Goal: Task Accomplishment & Management: Manage account settings

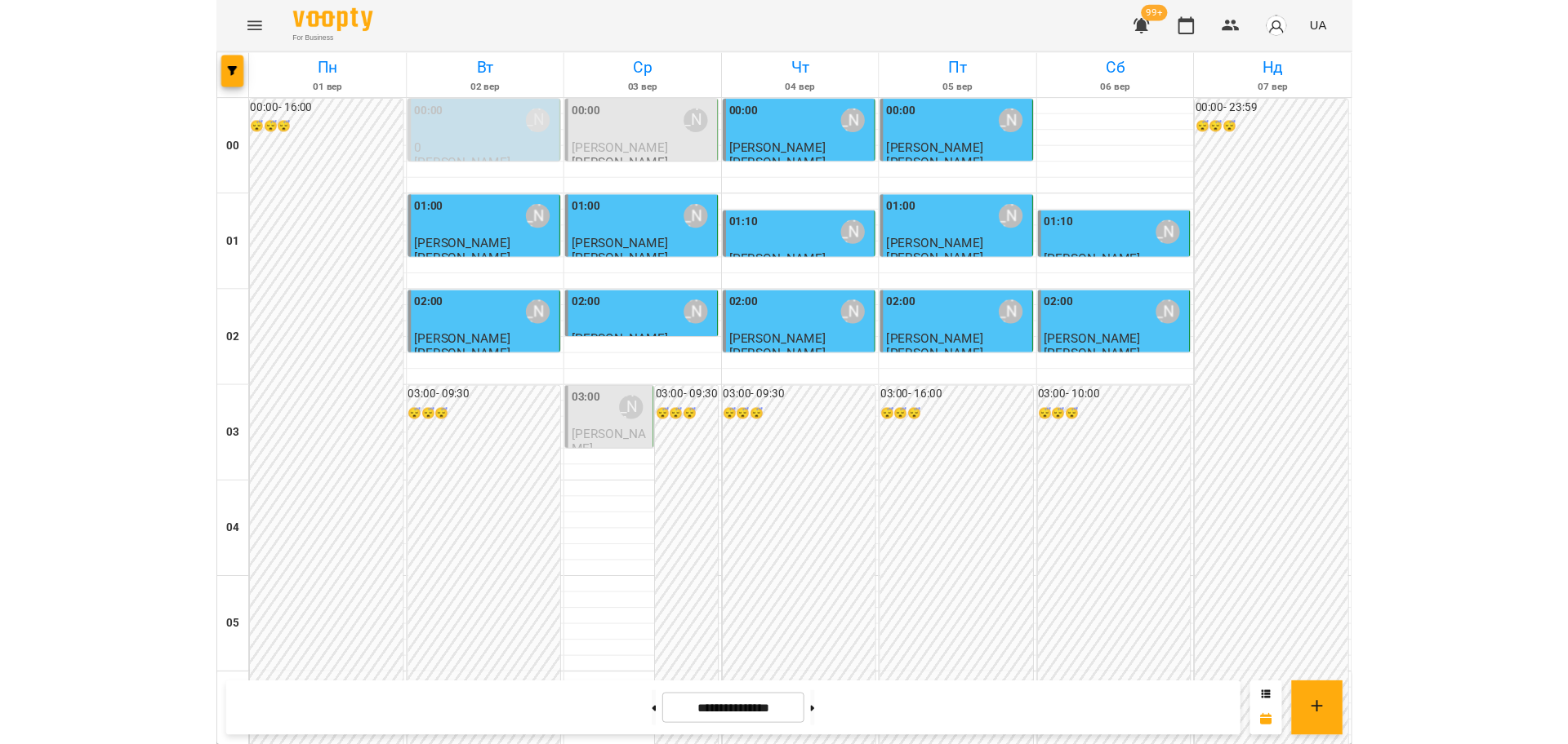
scroll to position [1529, 0]
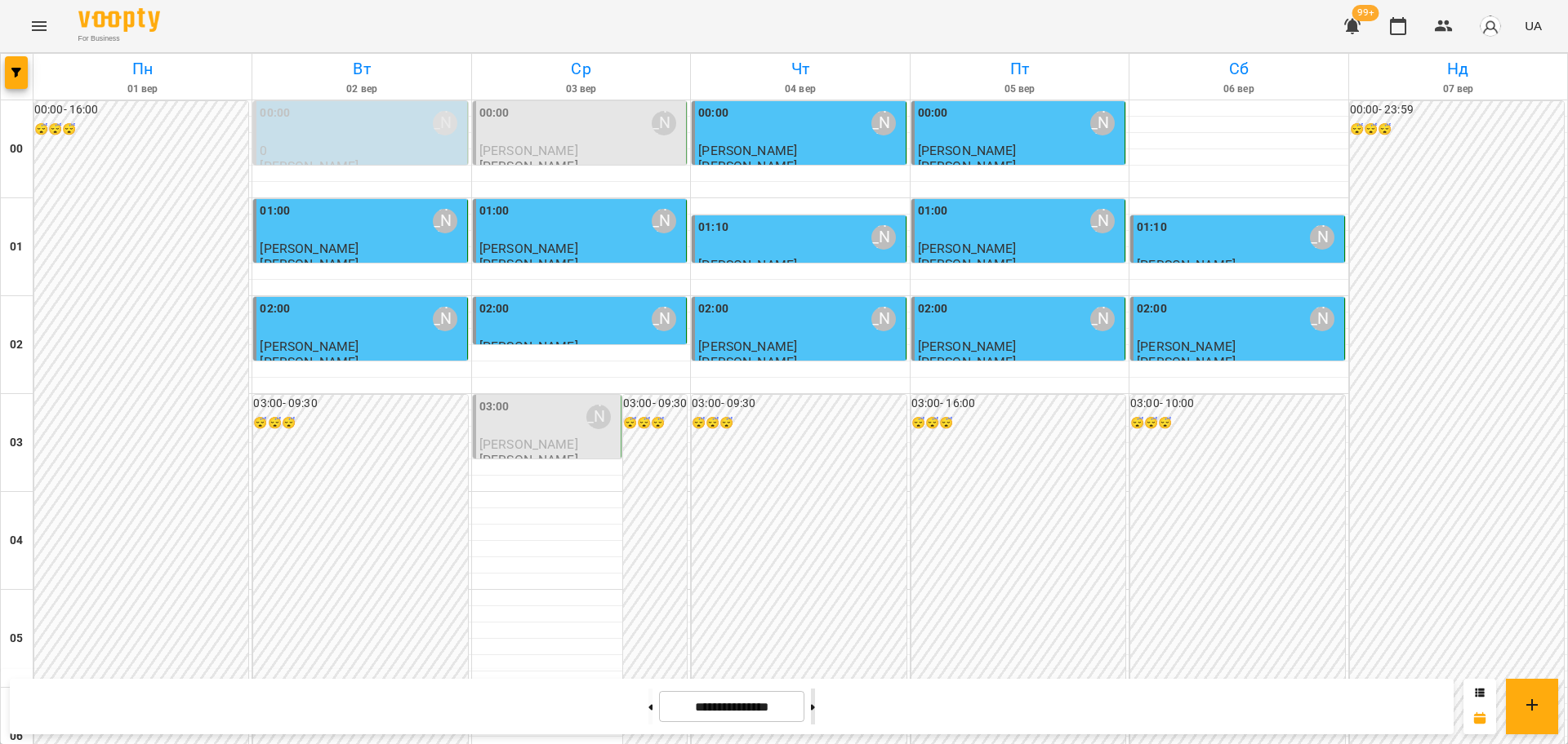
click at [815, 703] on button at bounding box center [813, 706] width 4 height 36
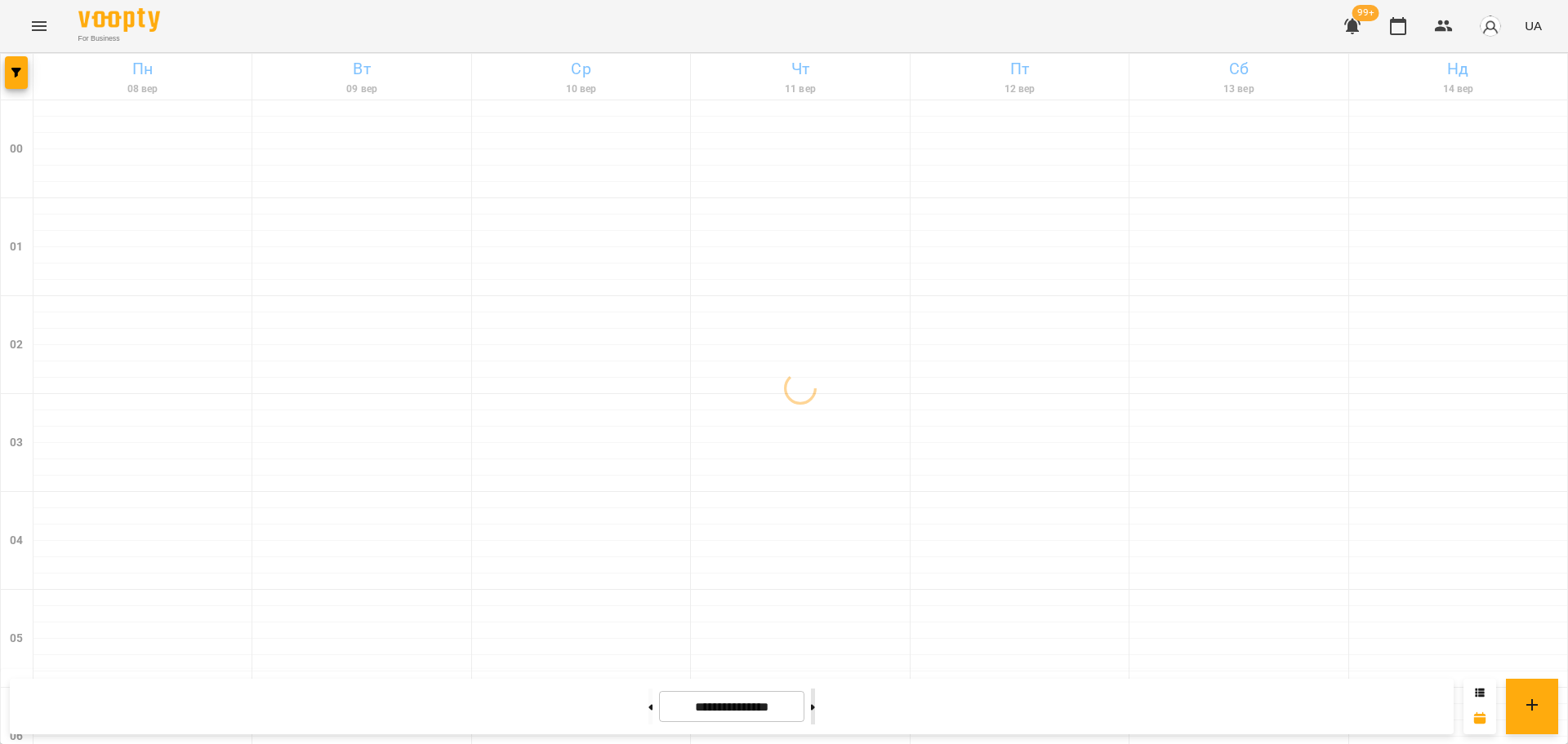
click at [815, 703] on button at bounding box center [813, 706] width 4 height 36
type input "**********"
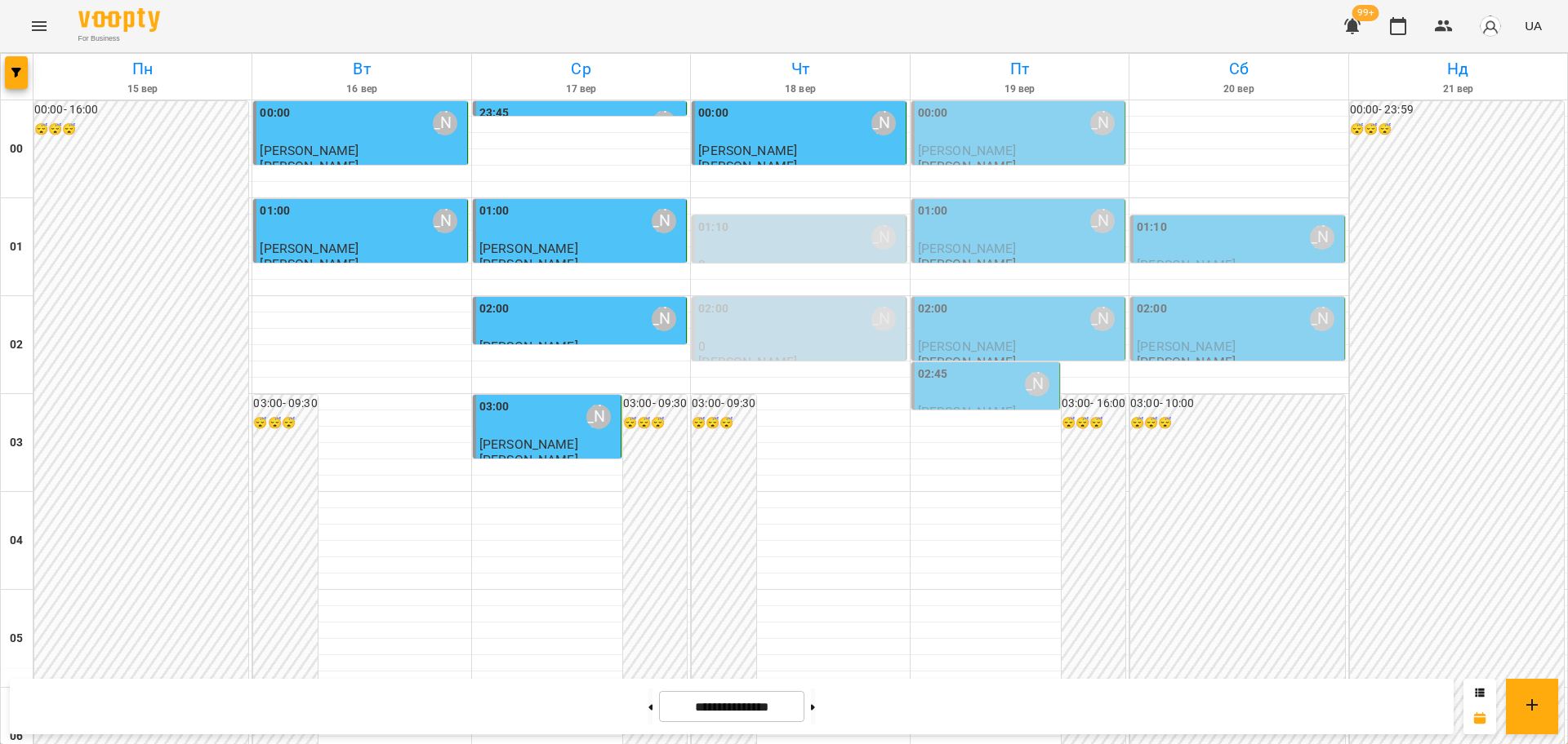
scroll to position [0, 0]
click at [1092, 219] on div "[PERSON_NAME]" at bounding box center [1102, 220] width 24 height 24
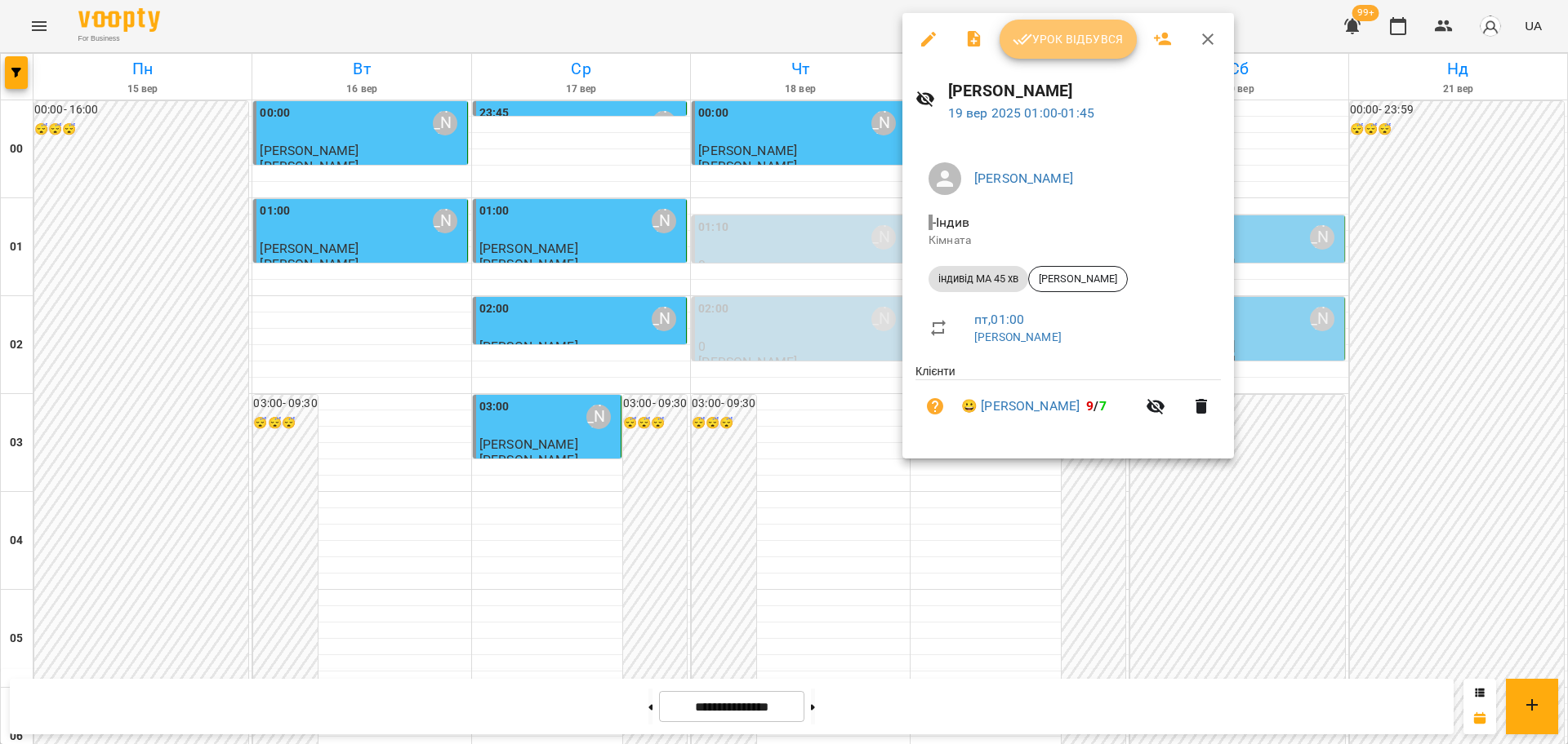
click at [1049, 50] on button "Урок відбувся" at bounding box center [1068, 39] width 137 height 40
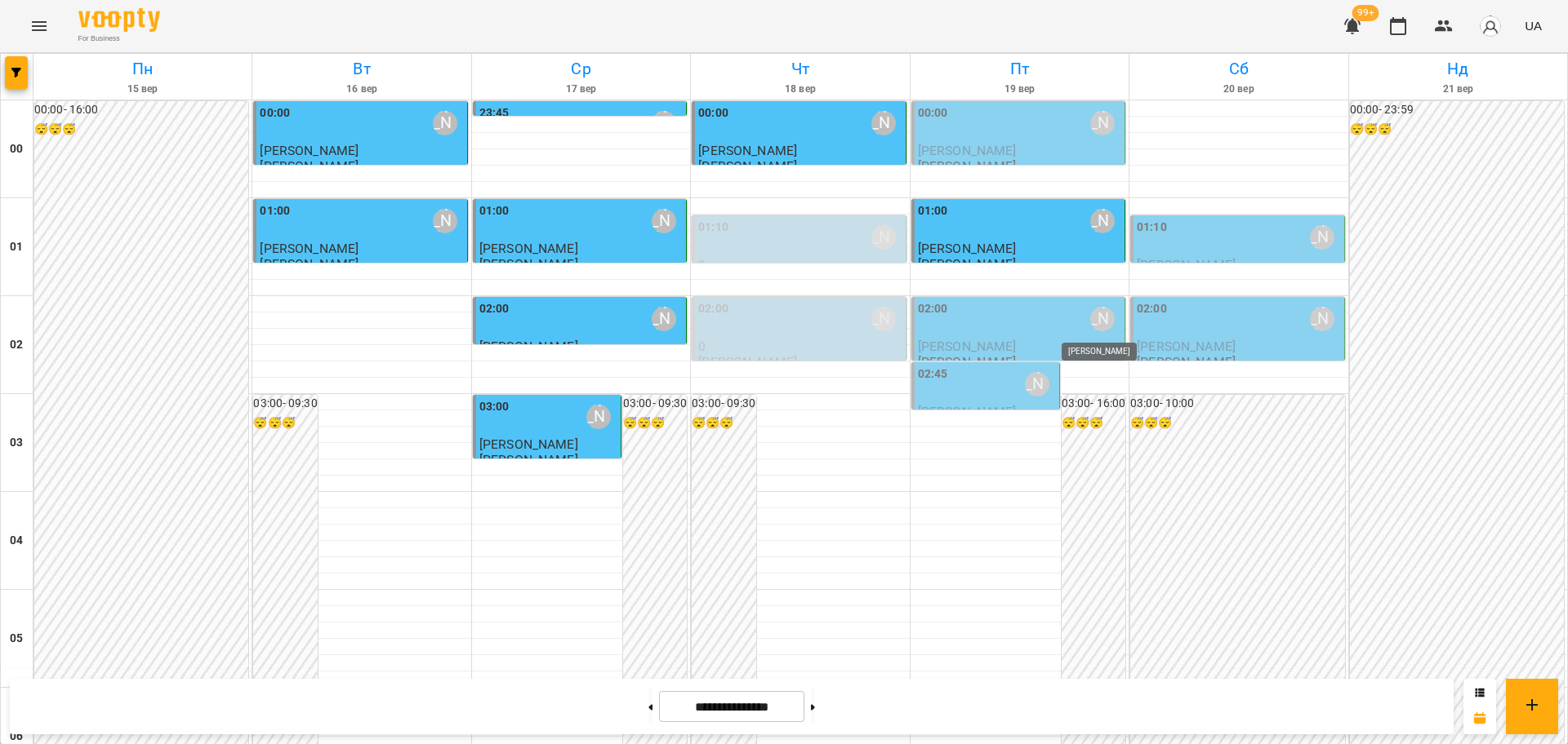
click at [1090, 319] on div "[PERSON_NAME]" at bounding box center [1102, 318] width 24 height 24
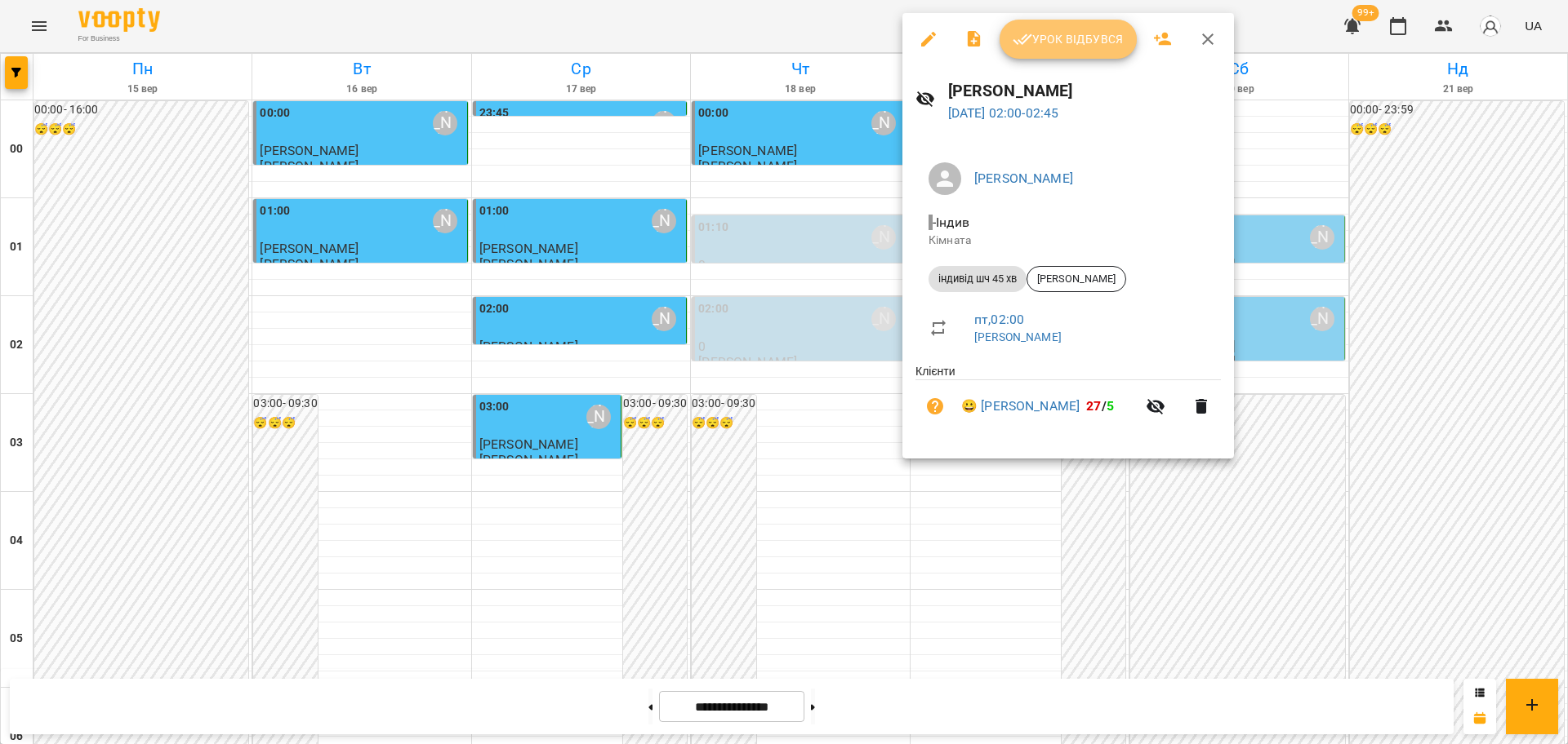
click at [1065, 38] on span "Урок відбувся" at bounding box center [1068, 39] width 111 height 19
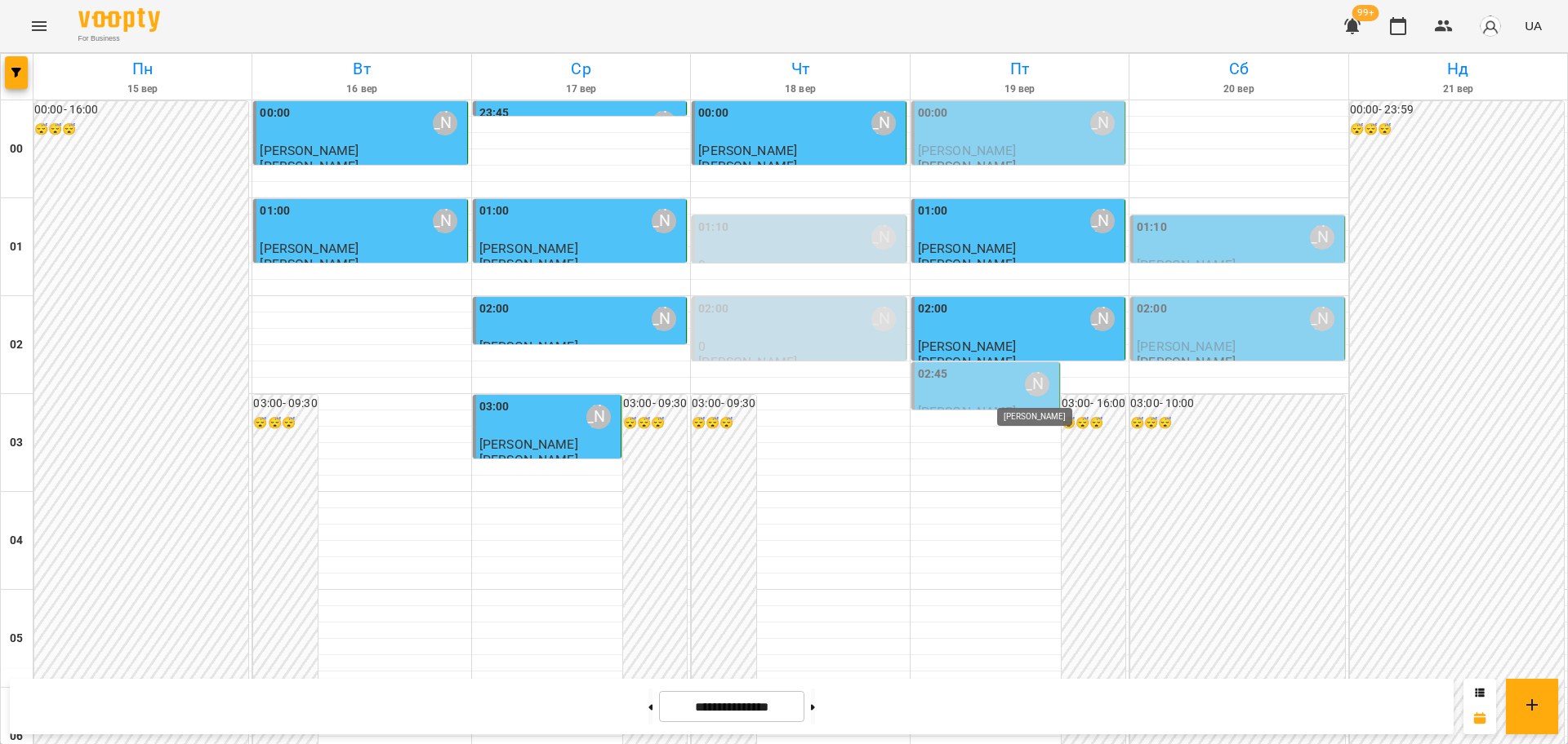
click at [1025, 378] on div "[PERSON_NAME]" at bounding box center [1036, 384] width 24 height 24
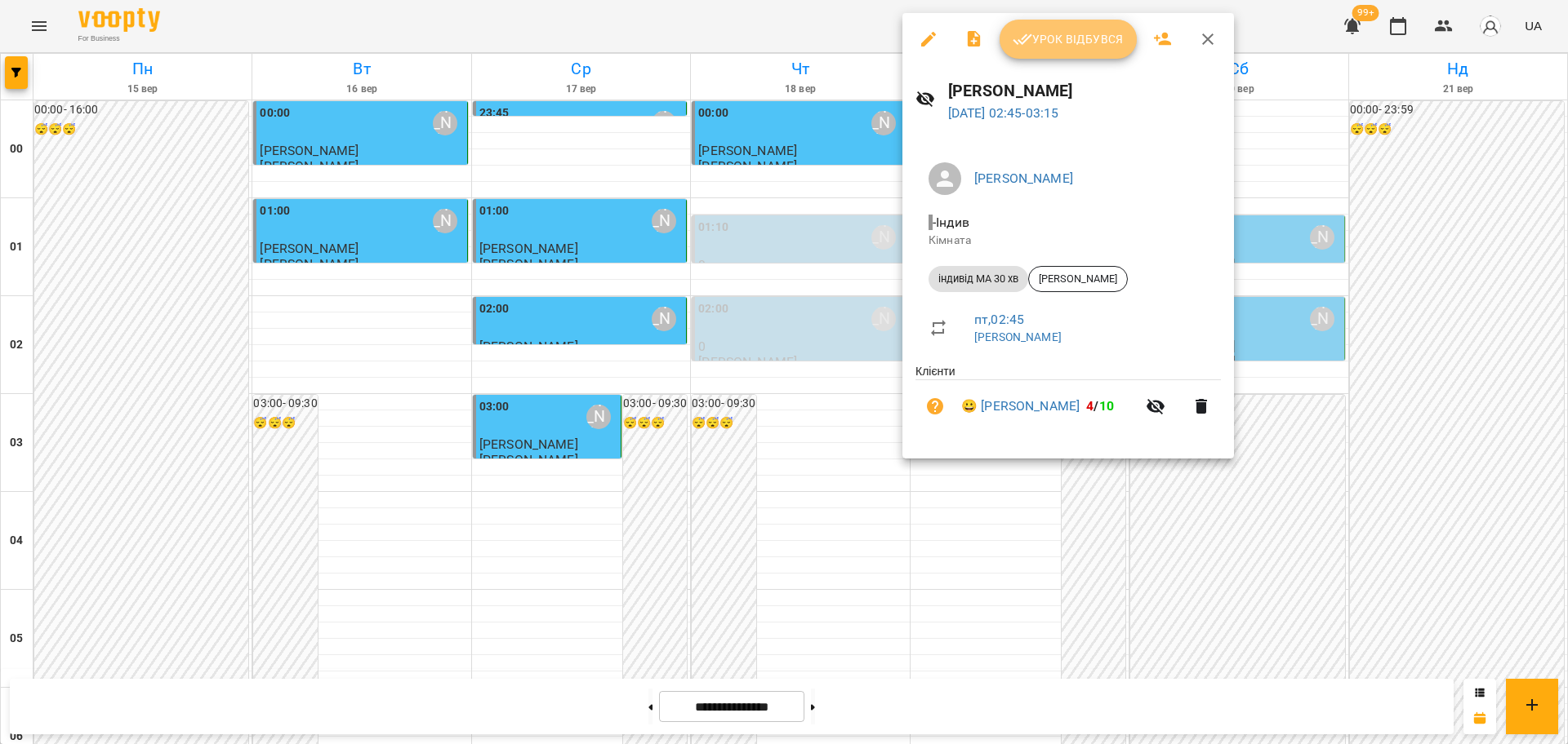
click at [1065, 38] on span "Урок відбувся" at bounding box center [1068, 39] width 111 height 19
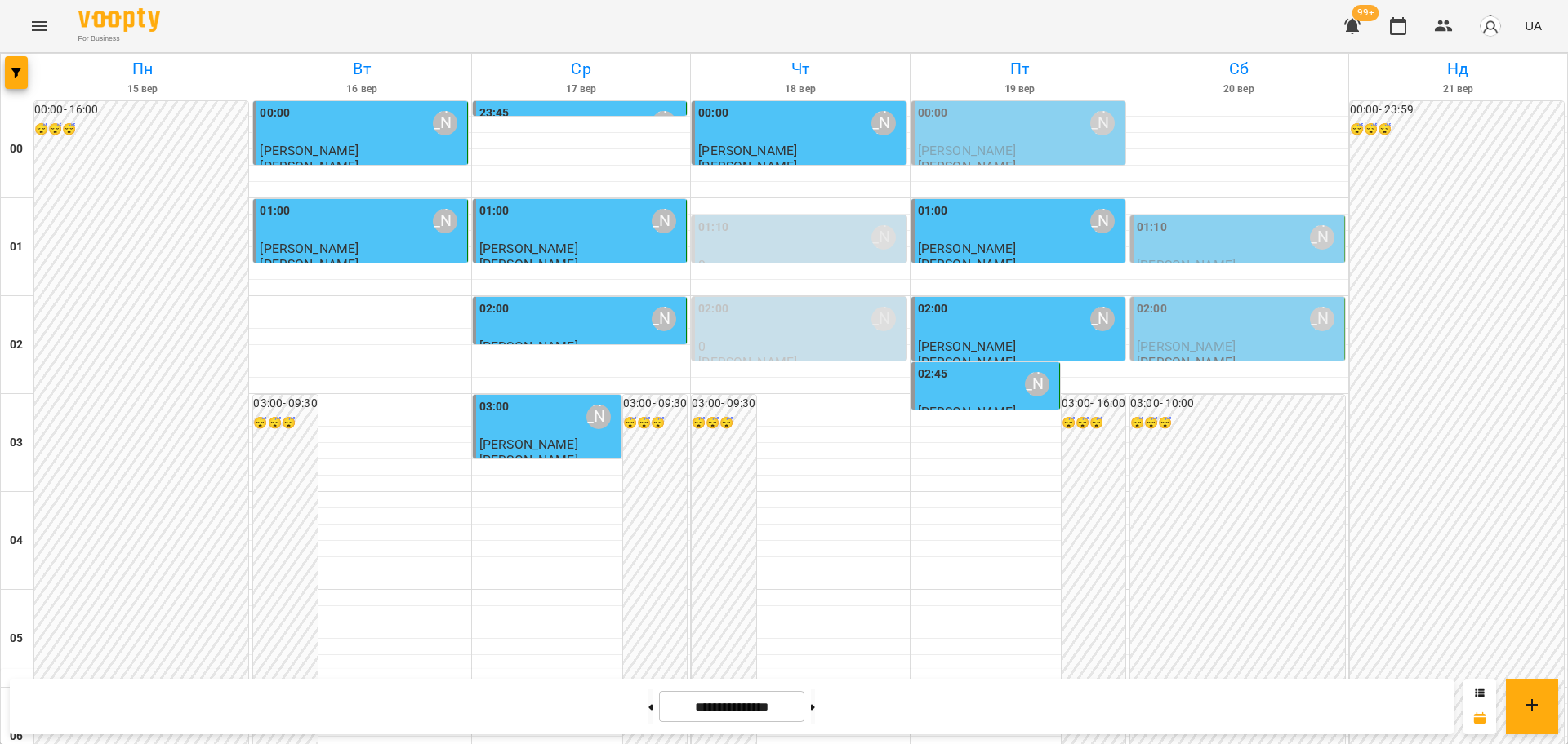
scroll to position [1779, 0]
click at [30, 25] on icon "Menu" at bounding box center [39, 26] width 19 height 19
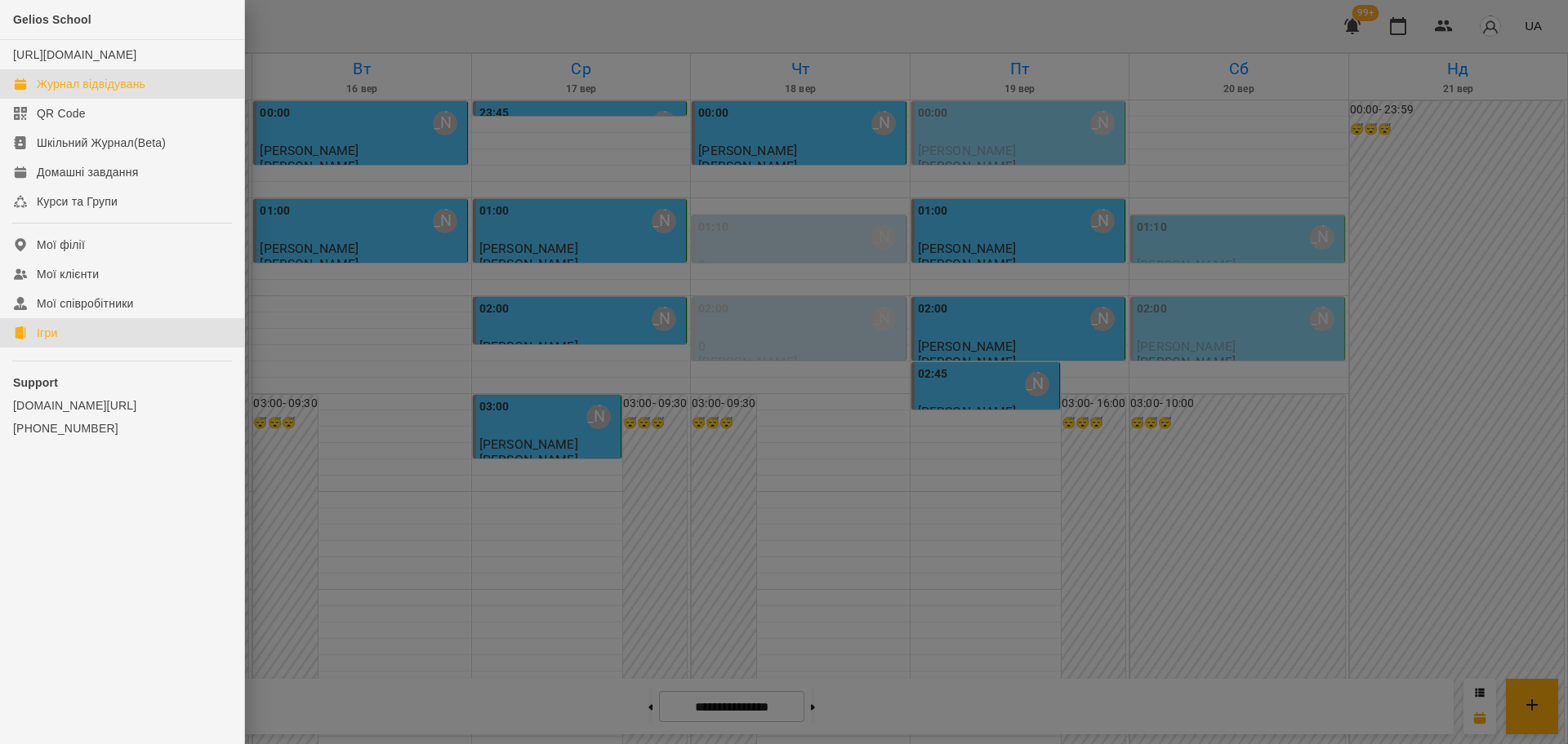
drag, startPoint x: 36, startPoint y: 344, endPoint x: 758, endPoint y: 367, distance: 722.4
click at [36, 344] on link "Ігри" at bounding box center [122, 333] width 244 height 29
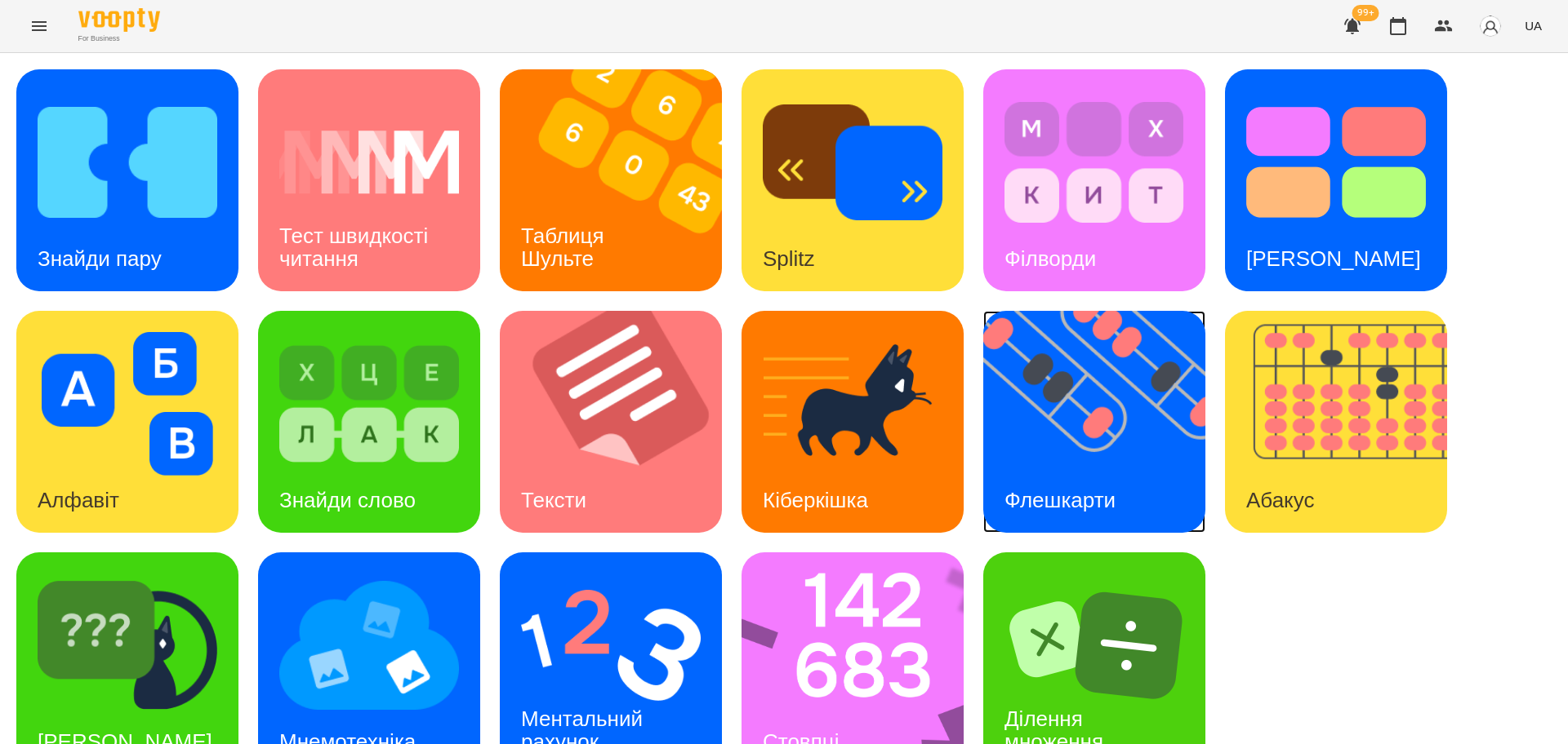
click at [1124, 413] on img at bounding box center [1104, 422] width 242 height 222
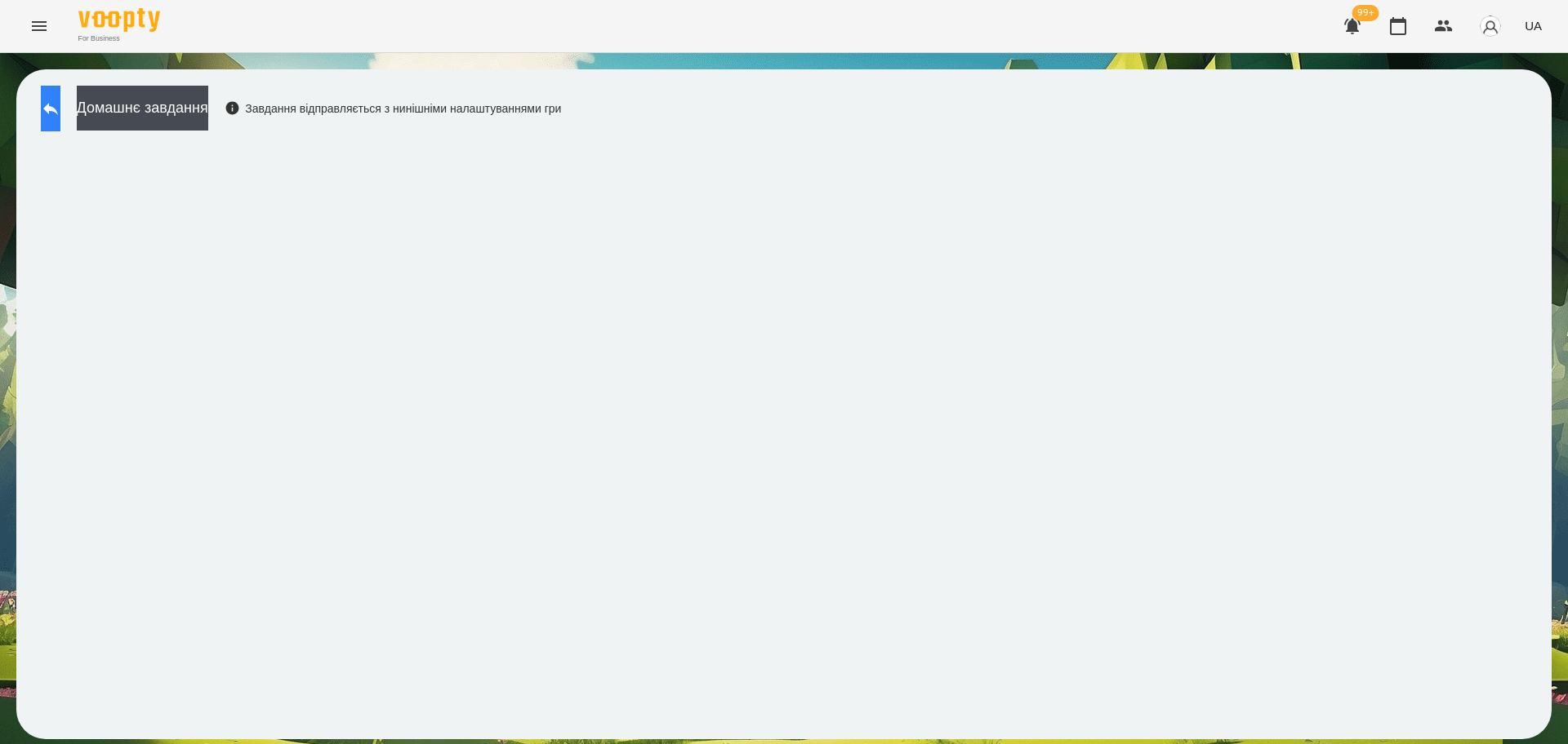
click at [61, 109] on icon at bounding box center [50, 108] width 19 height 19
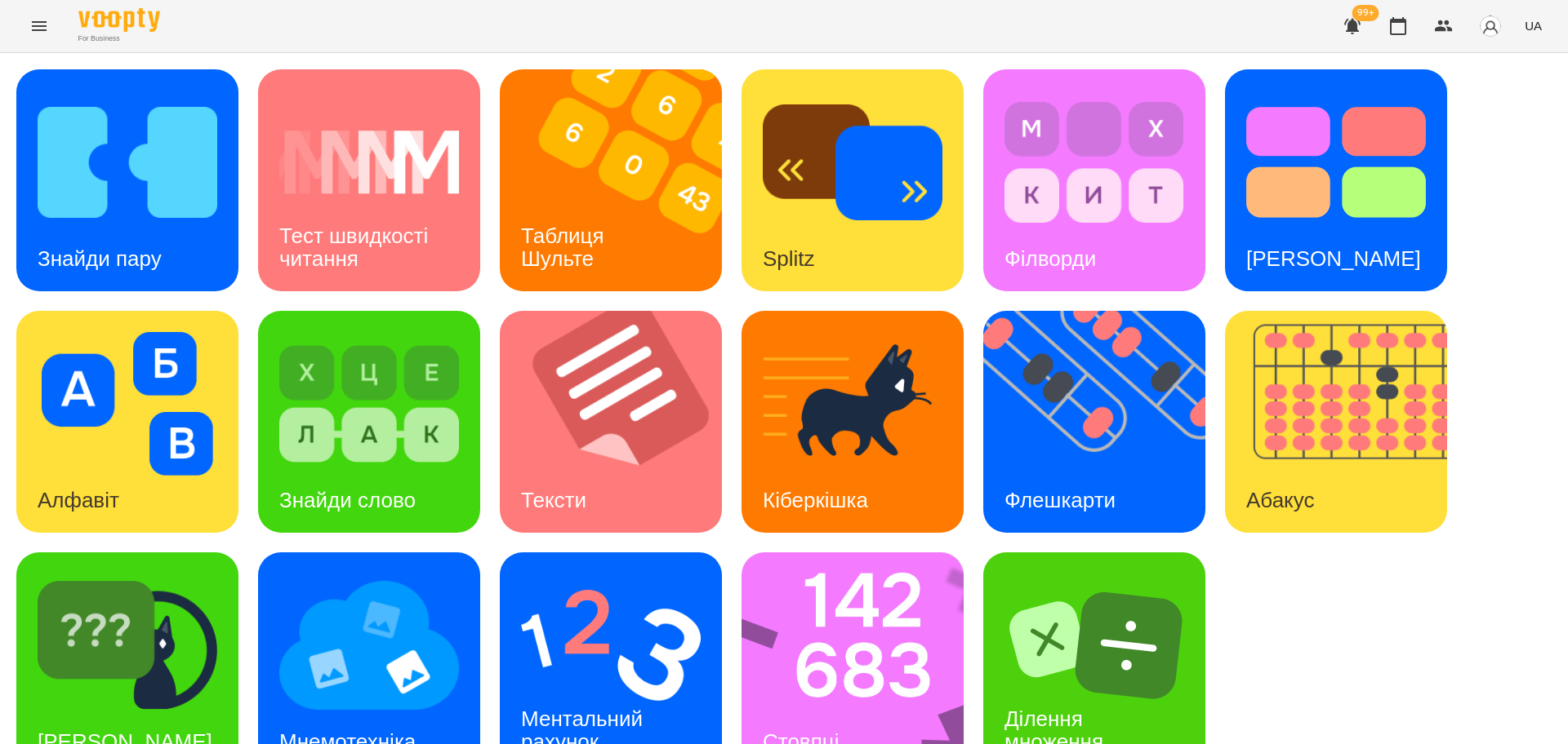
scroll to position [46, 0]
click at [380, 591] on img at bounding box center [369, 645] width 180 height 144
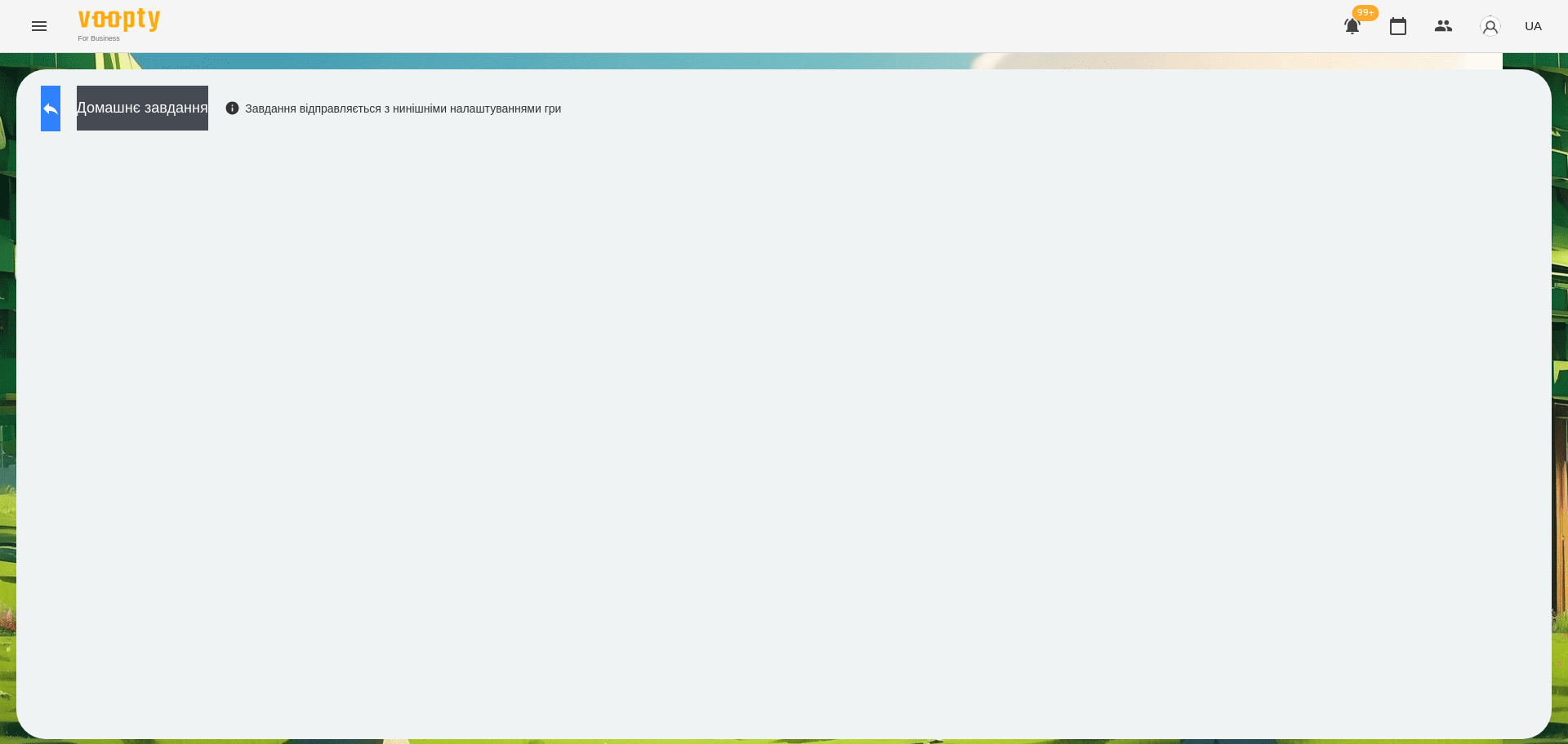
click at [61, 114] on icon at bounding box center [50, 108] width 19 height 19
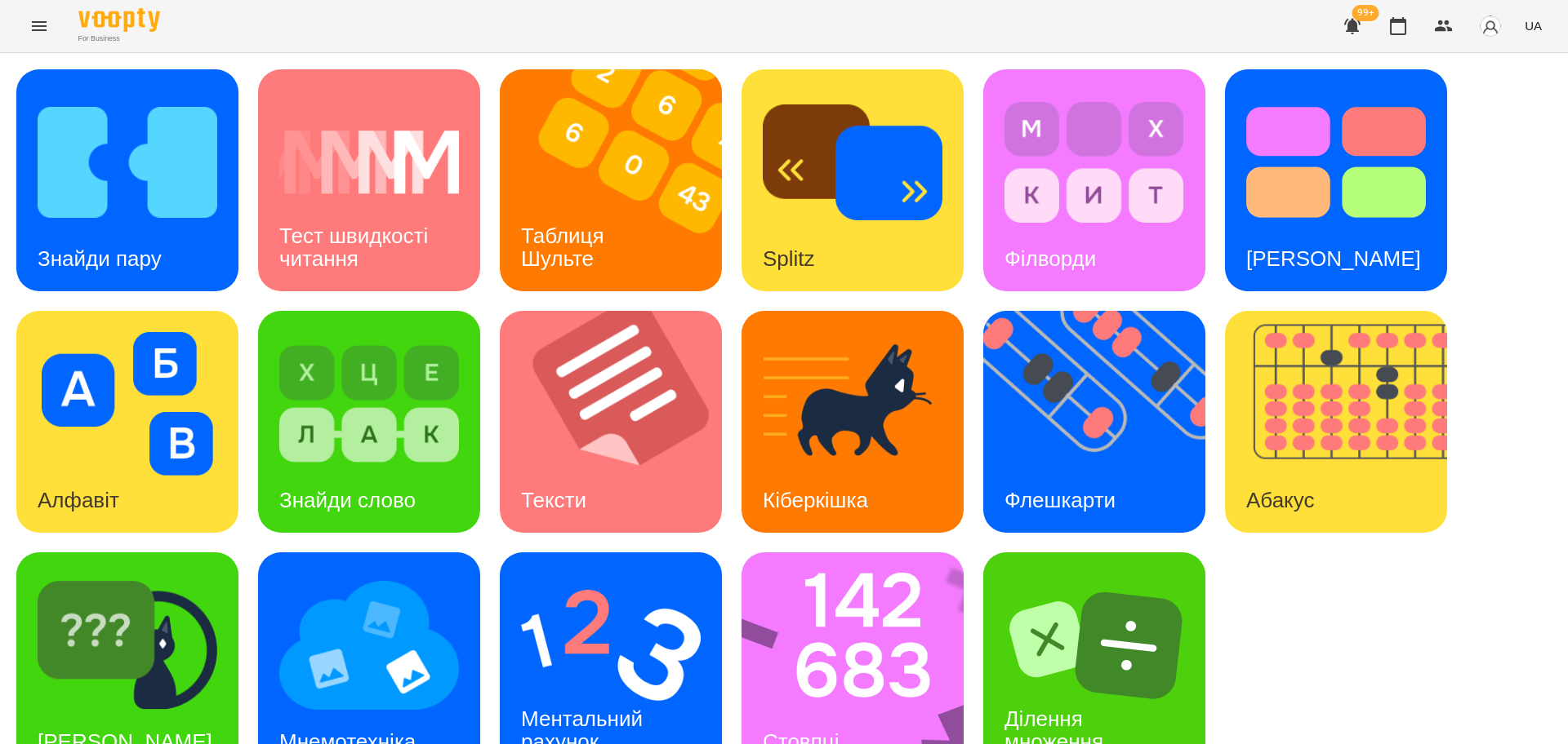
scroll to position [46, 0]
click at [866, 608] on img at bounding box center [863, 663] width 243 height 222
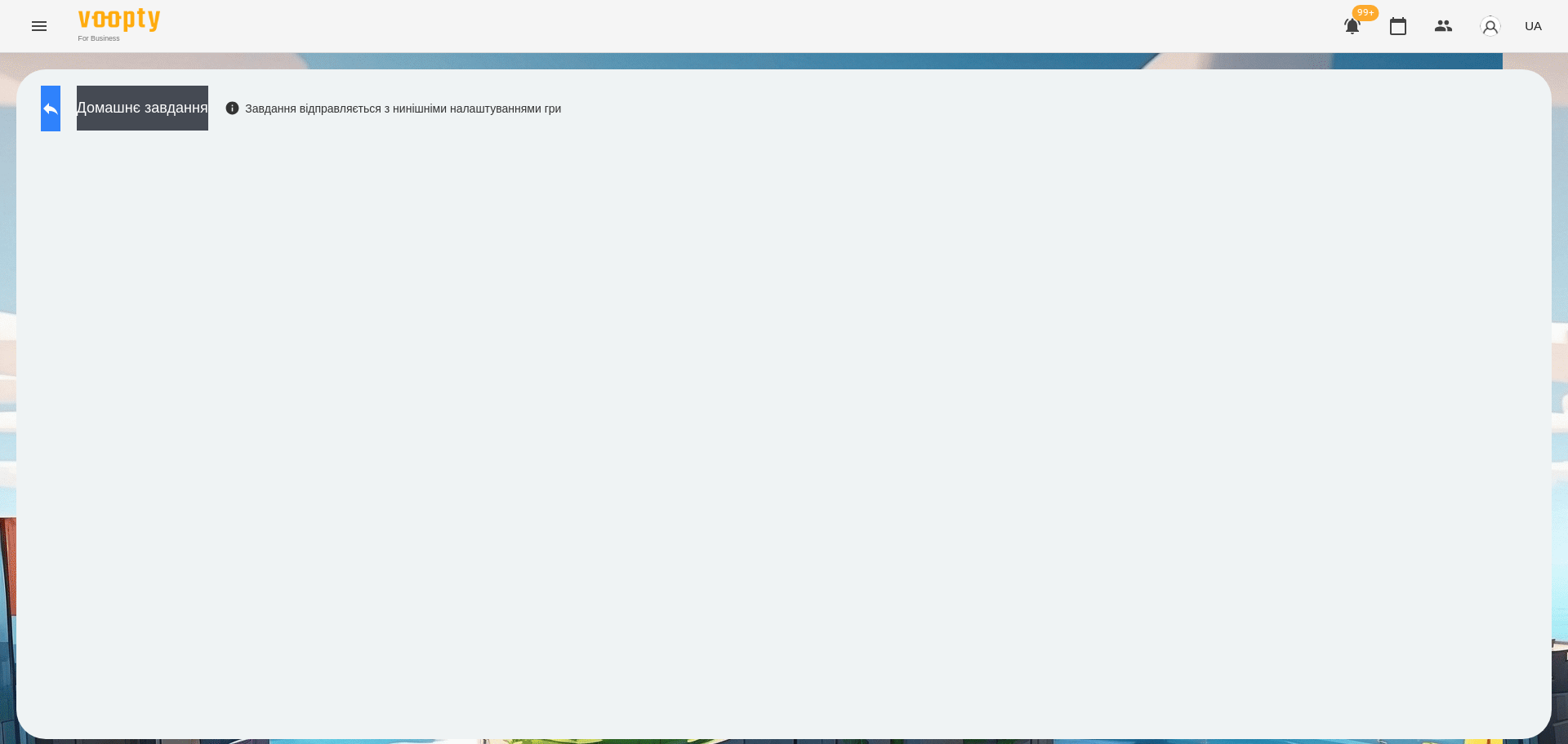
click at [52, 116] on button at bounding box center [50, 108] width 19 height 45
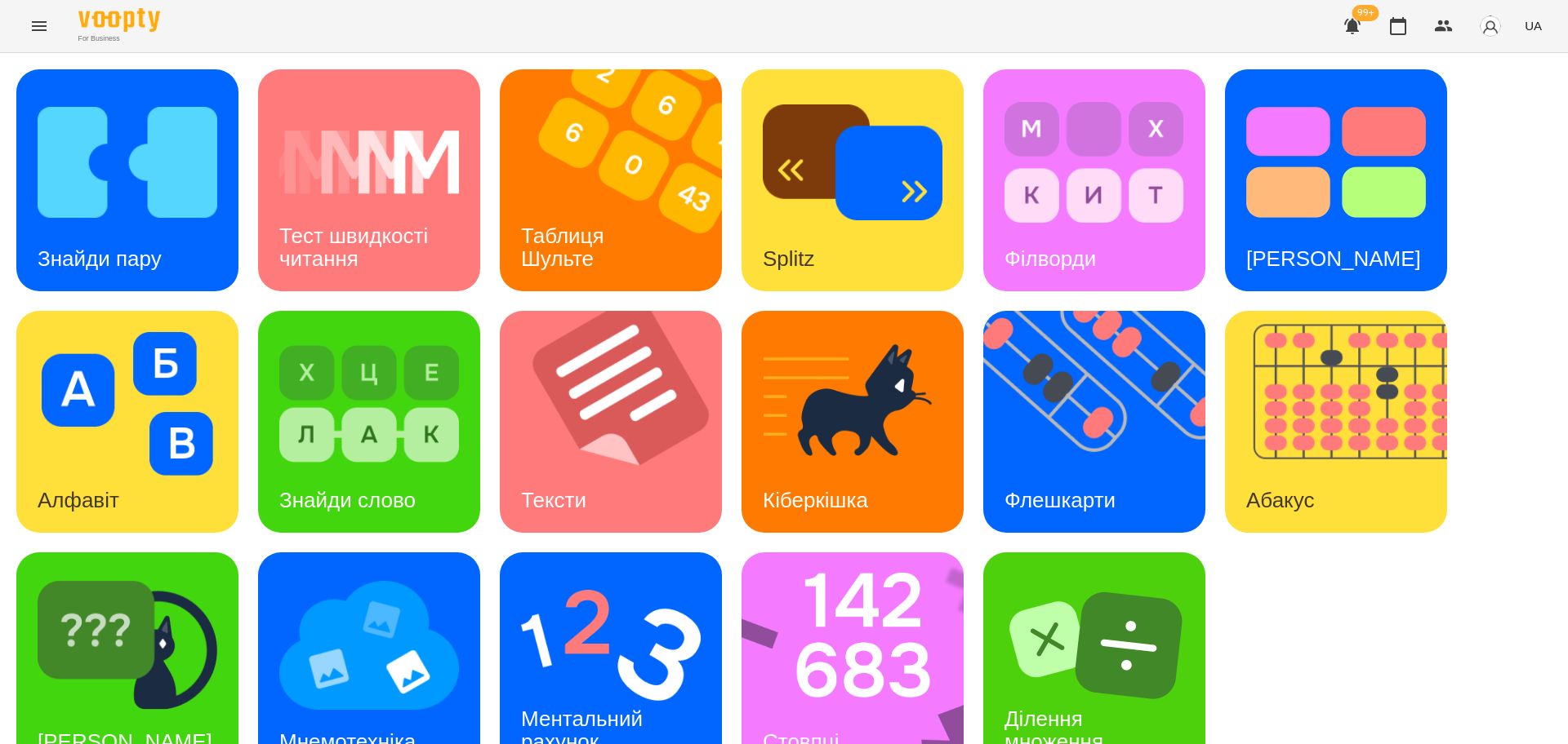
scroll to position [46, 0]
click at [177, 573] on img at bounding box center [127, 645] width 180 height 144
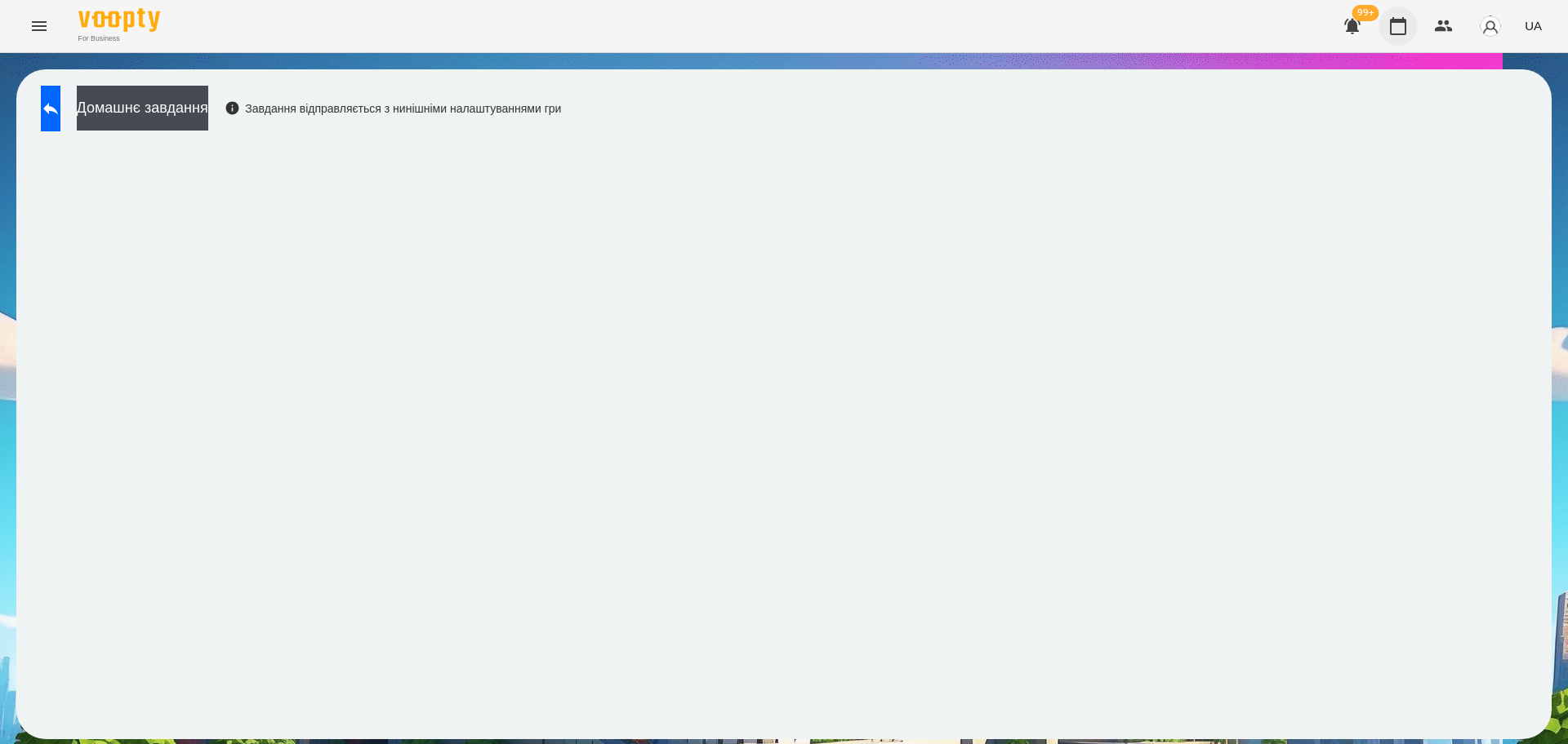
click at [1404, 22] on icon "button" at bounding box center [1397, 26] width 16 height 18
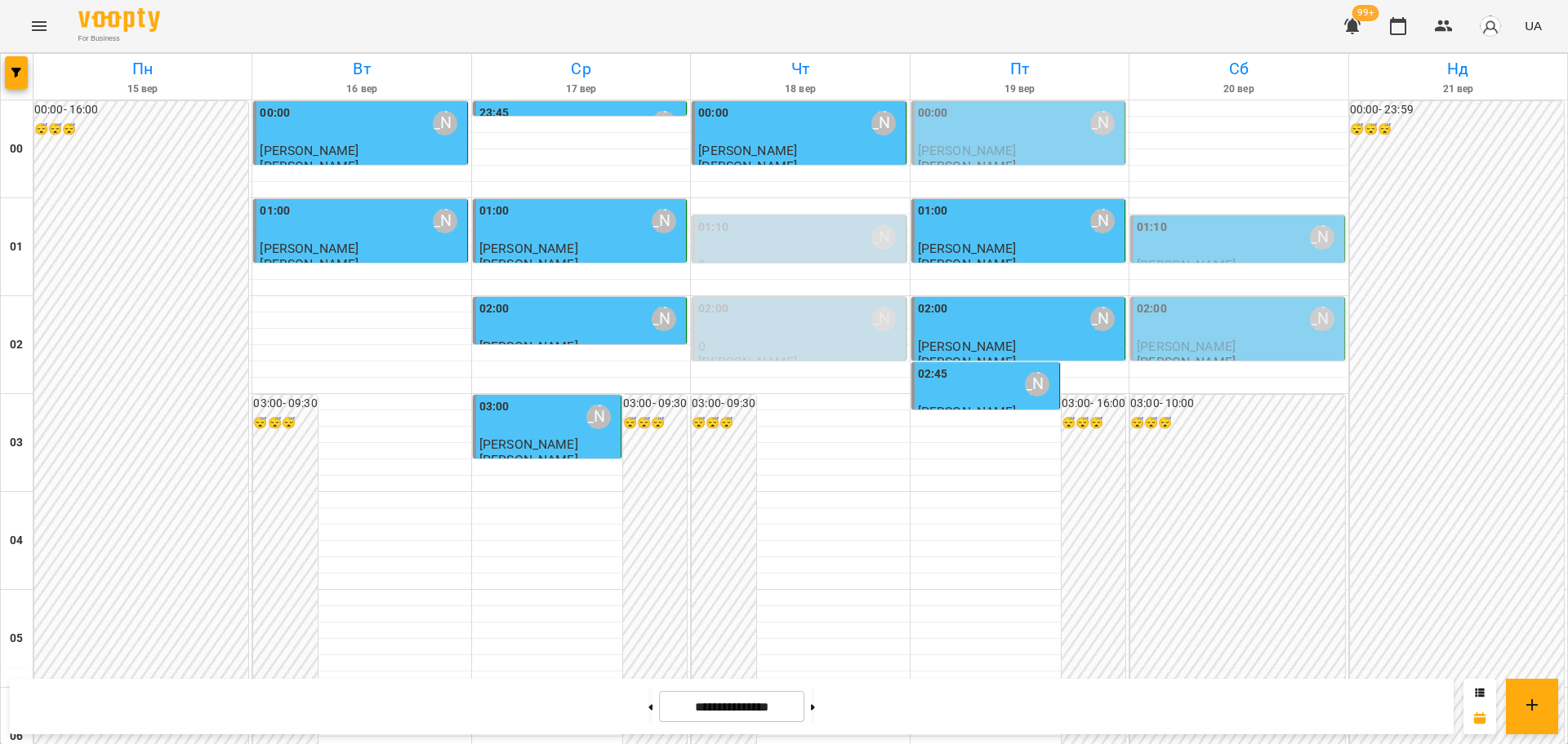
scroll to position [1428, 0]
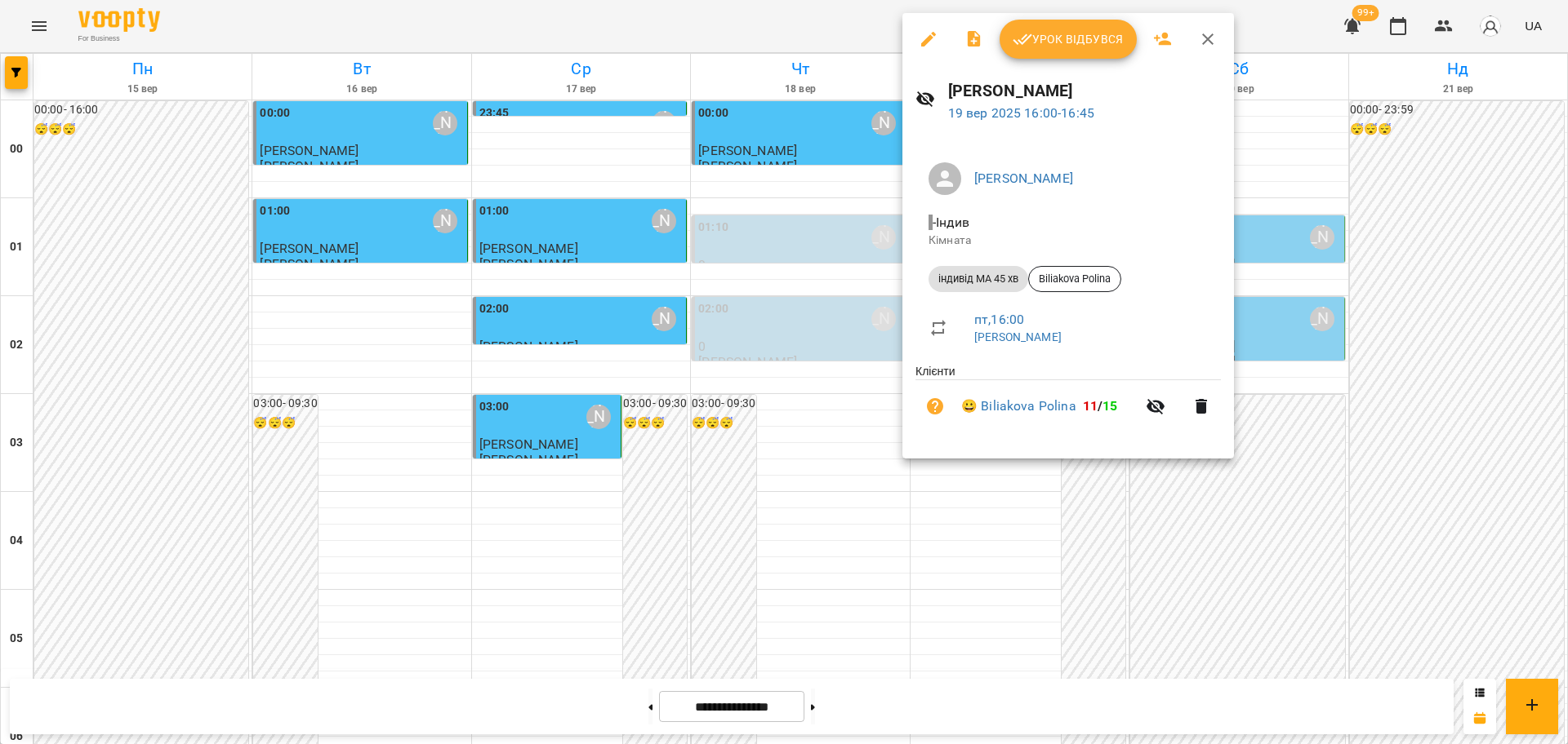
click at [1075, 37] on span "Урок відбувся" at bounding box center [1068, 39] width 111 height 19
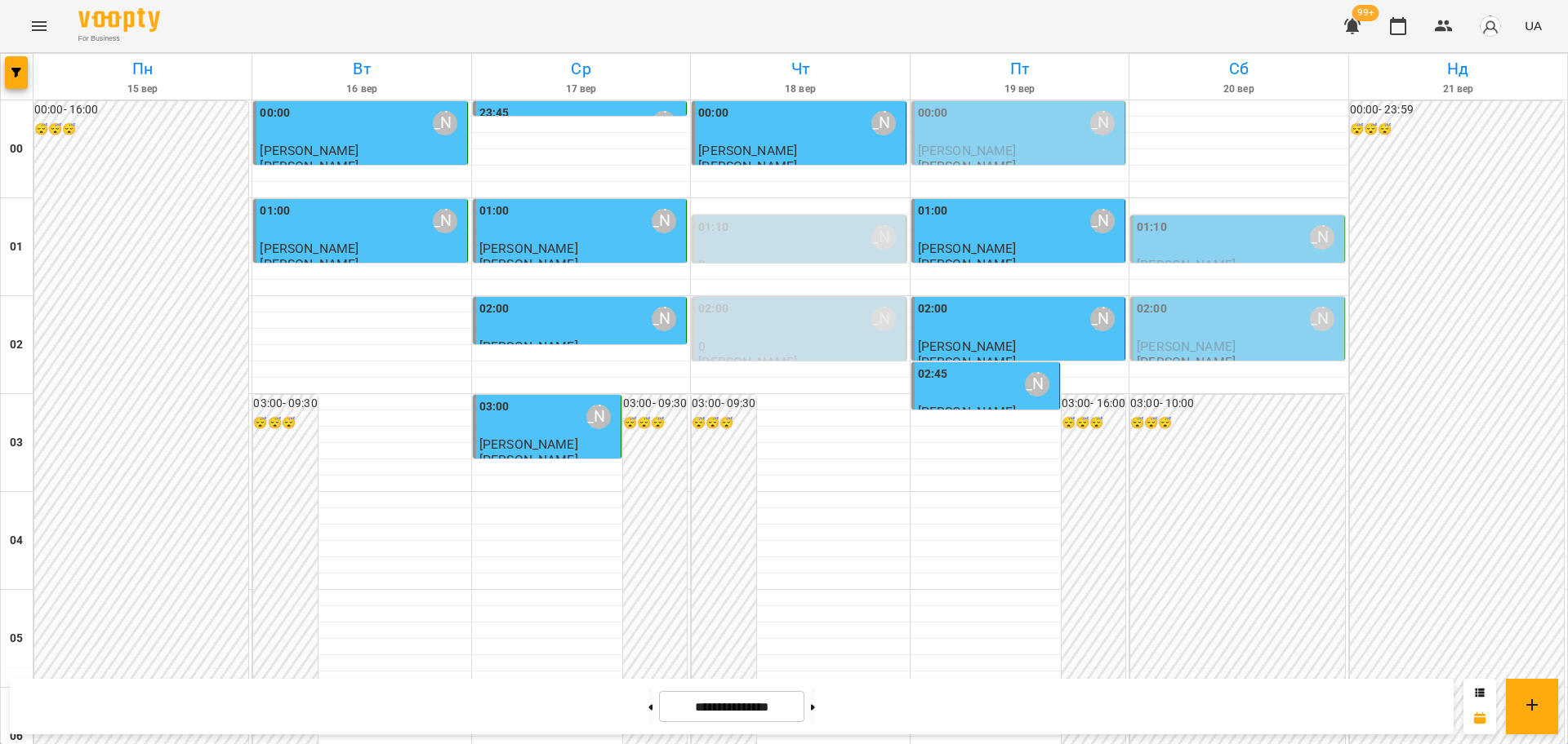
click at [34, 18] on icon "Menu" at bounding box center [39, 26] width 19 height 19
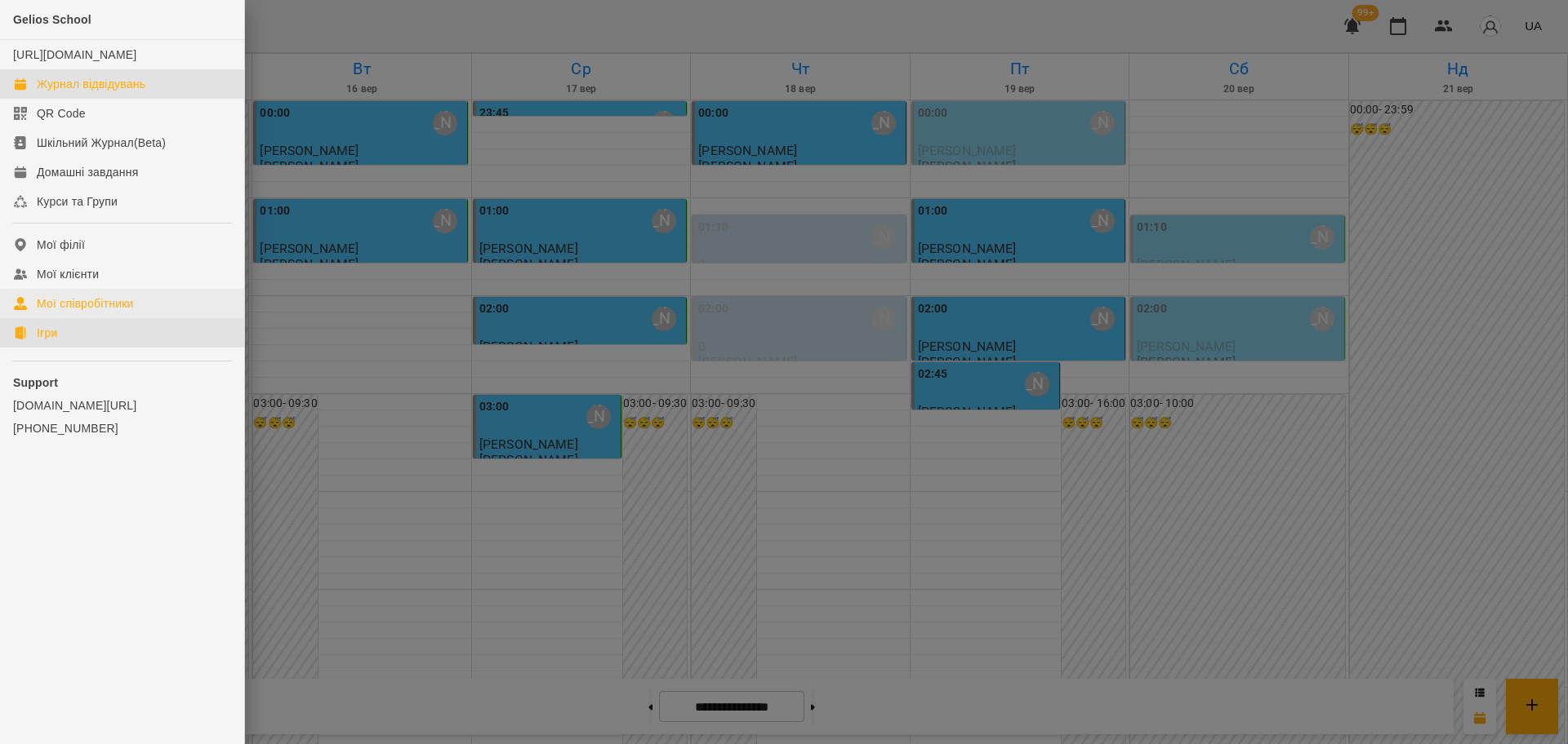
drag, startPoint x: 36, startPoint y: 346, endPoint x: 206, endPoint y: 309, distance: 174.0
click at [36, 346] on link "Ігри" at bounding box center [122, 333] width 244 height 29
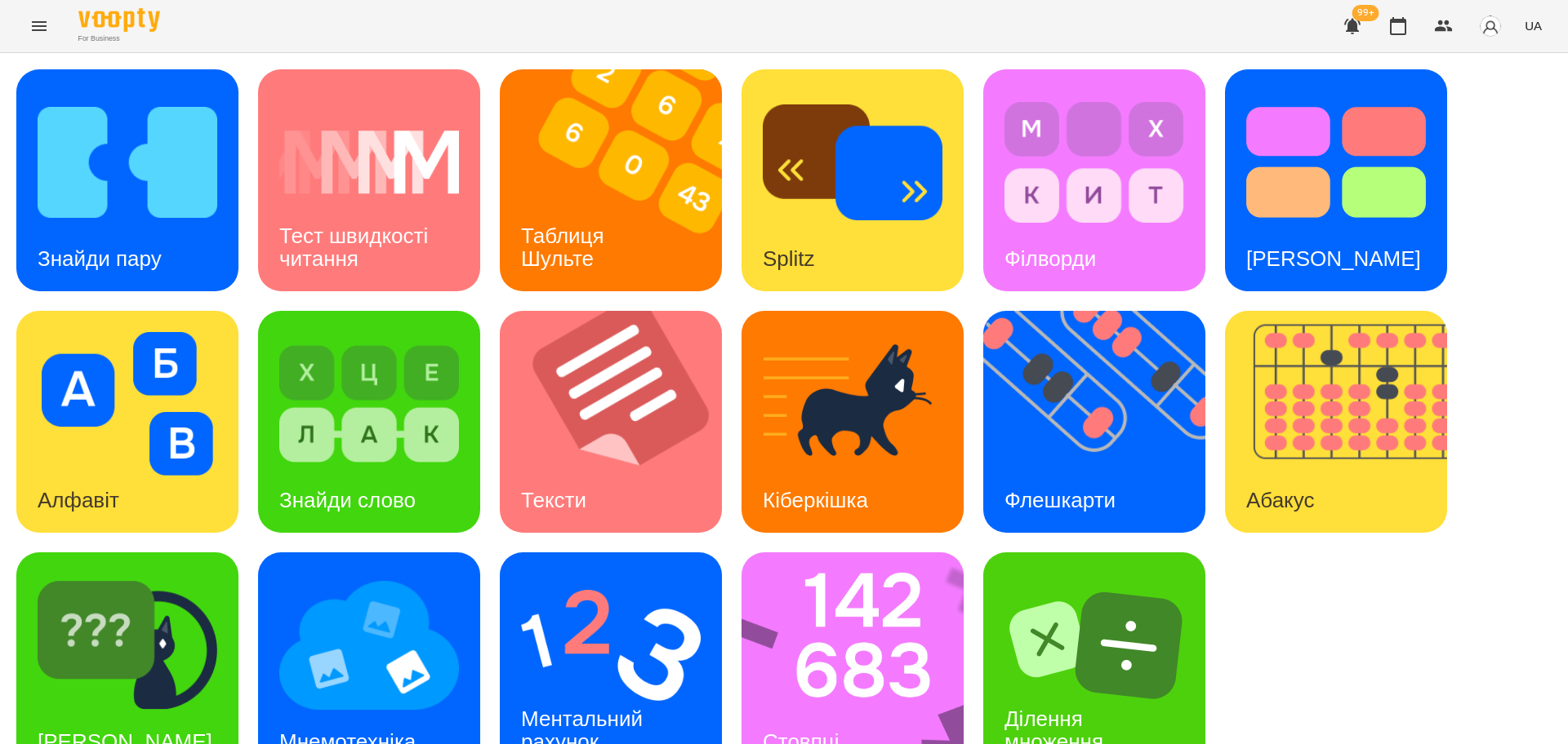
scroll to position [46, 0]
click at [621, 582] on img at bounding box center [610, 645] width 180 height 144
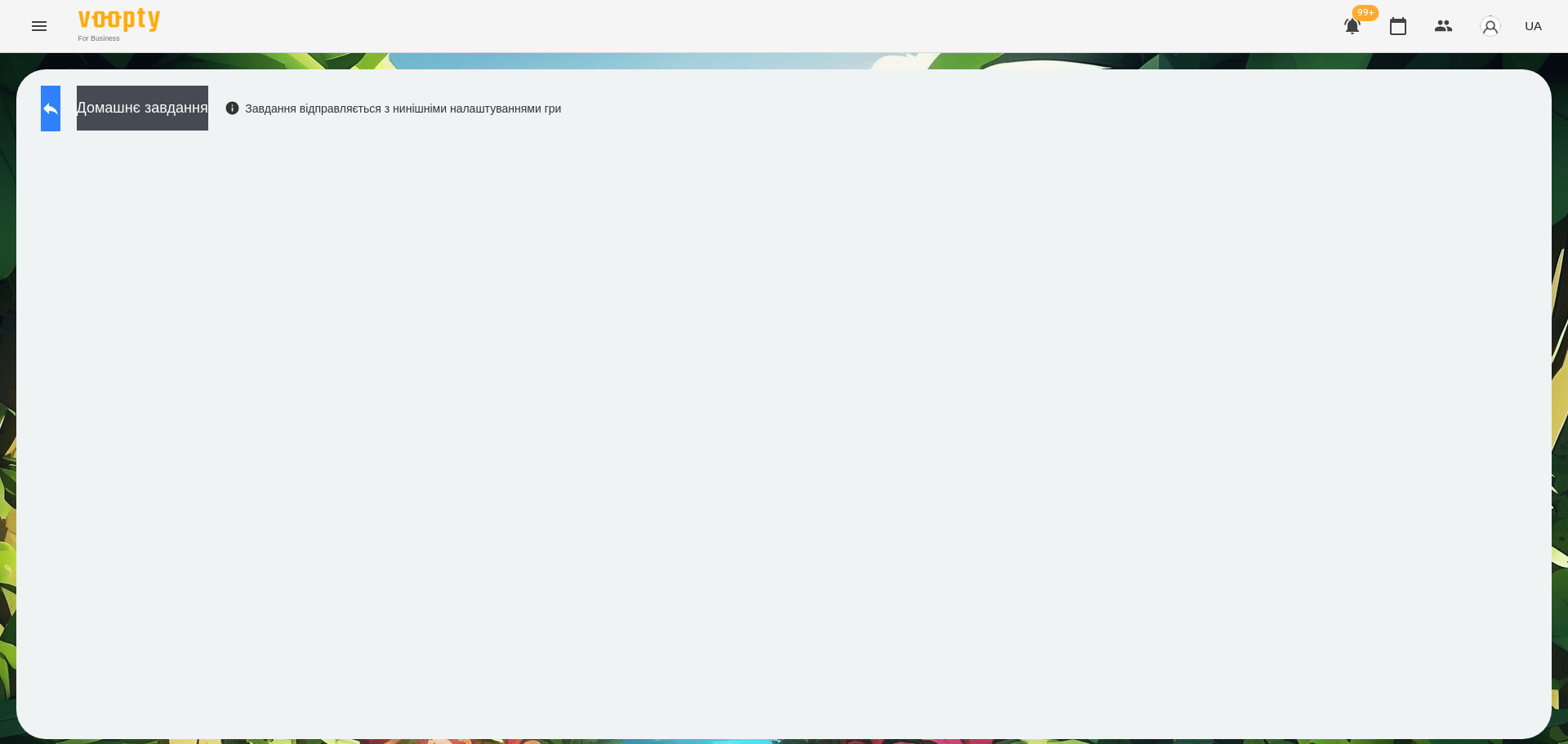
click at [61, 102] on icon at bounding box center [50, 108] width 19 height 19
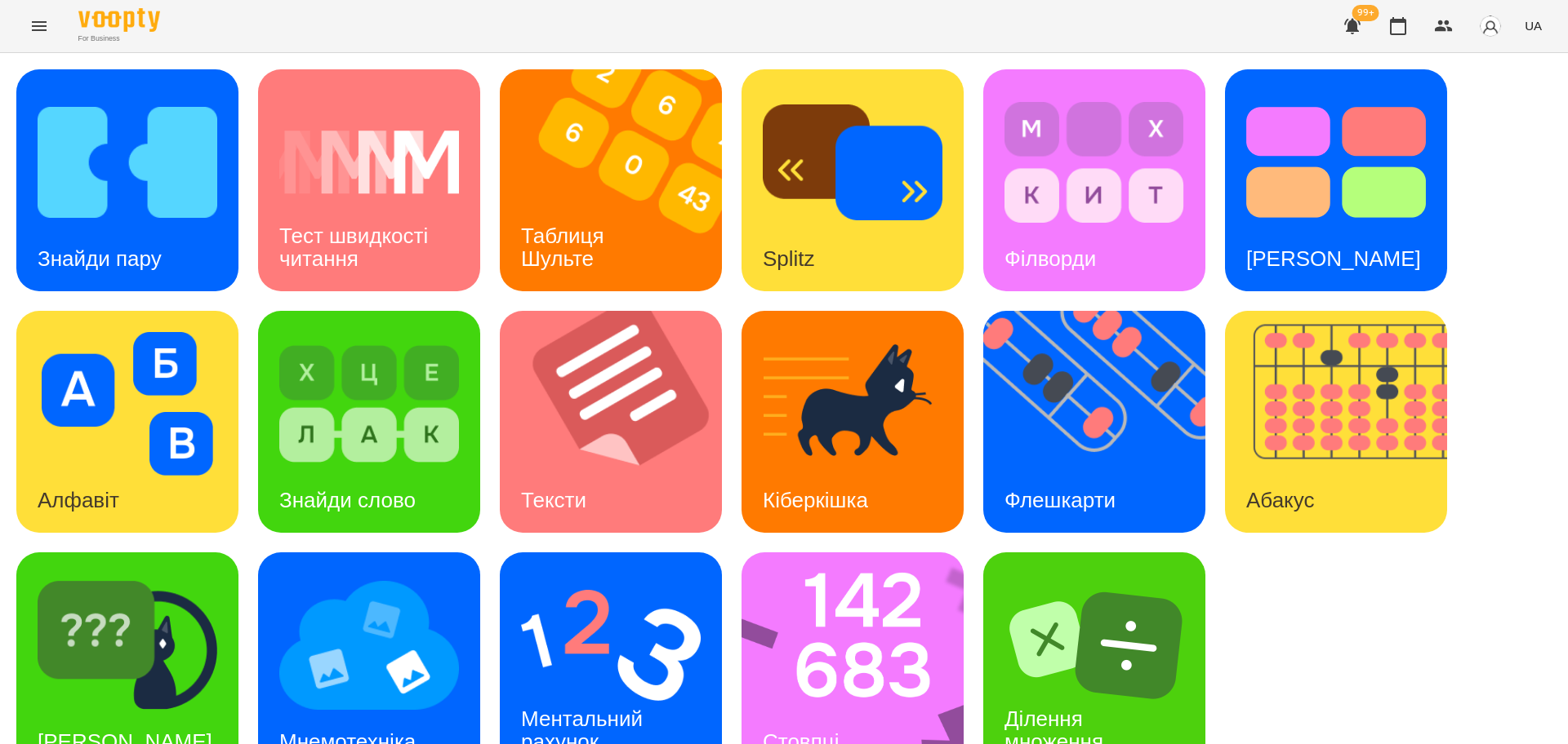
scroll to position [46, 0]
click at [636, 596] on img at bounding box center [610, 645] width 180 height 144
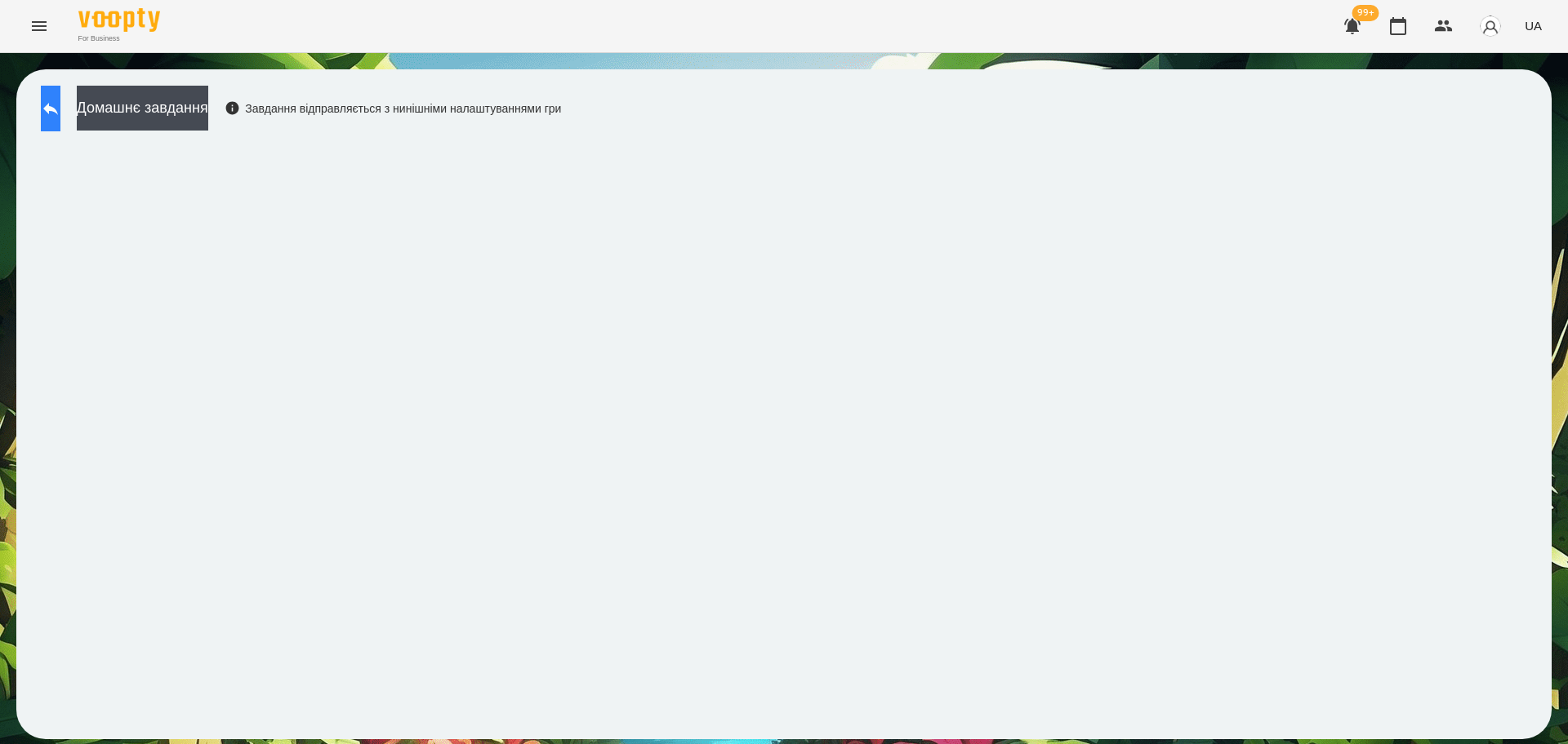
click at [53, 113] on button at bounding box center [50, 108] width 19 height 45
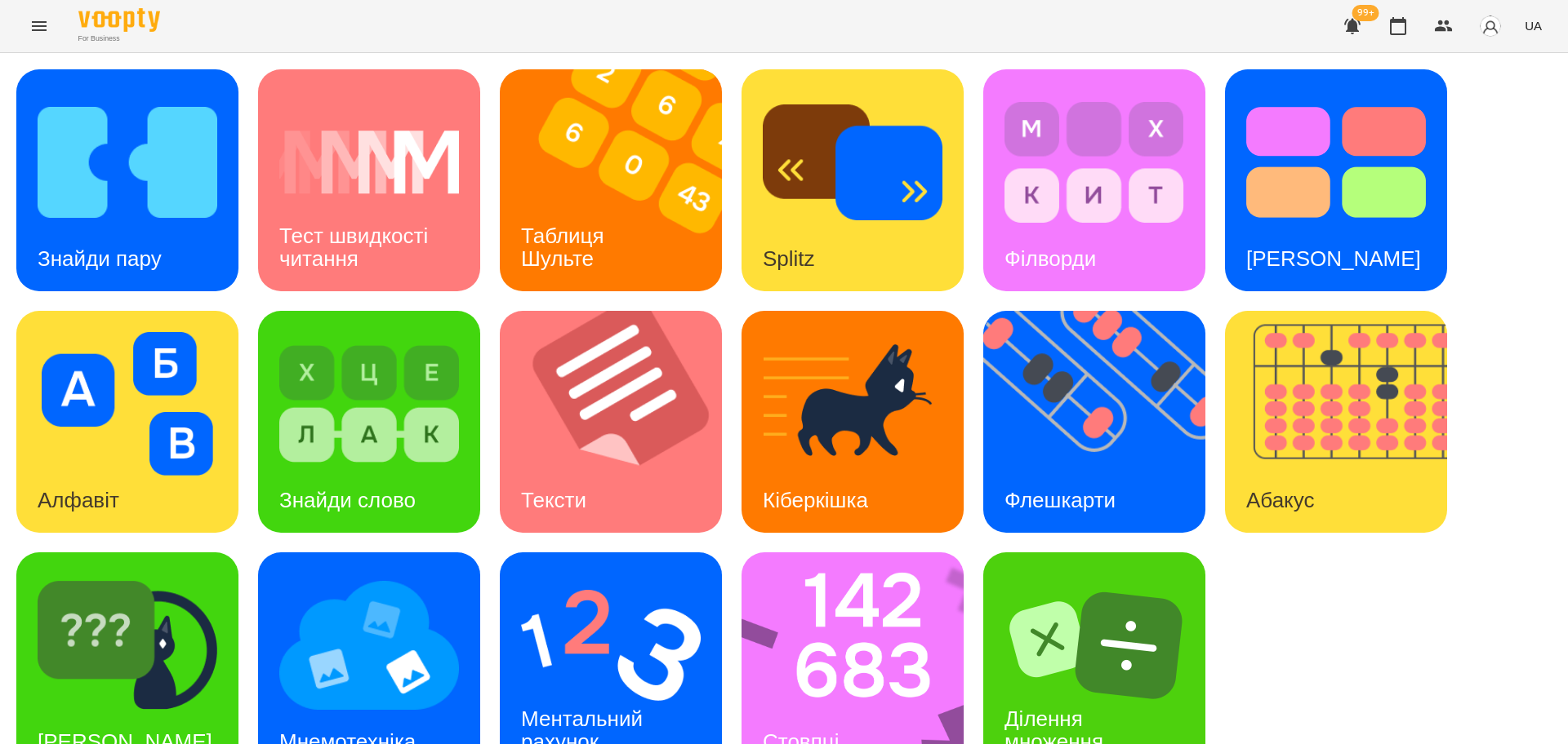
scroll to position [46, 0]
click at [883, 603] on img at bounding box center [863, 663] width 243 height 222
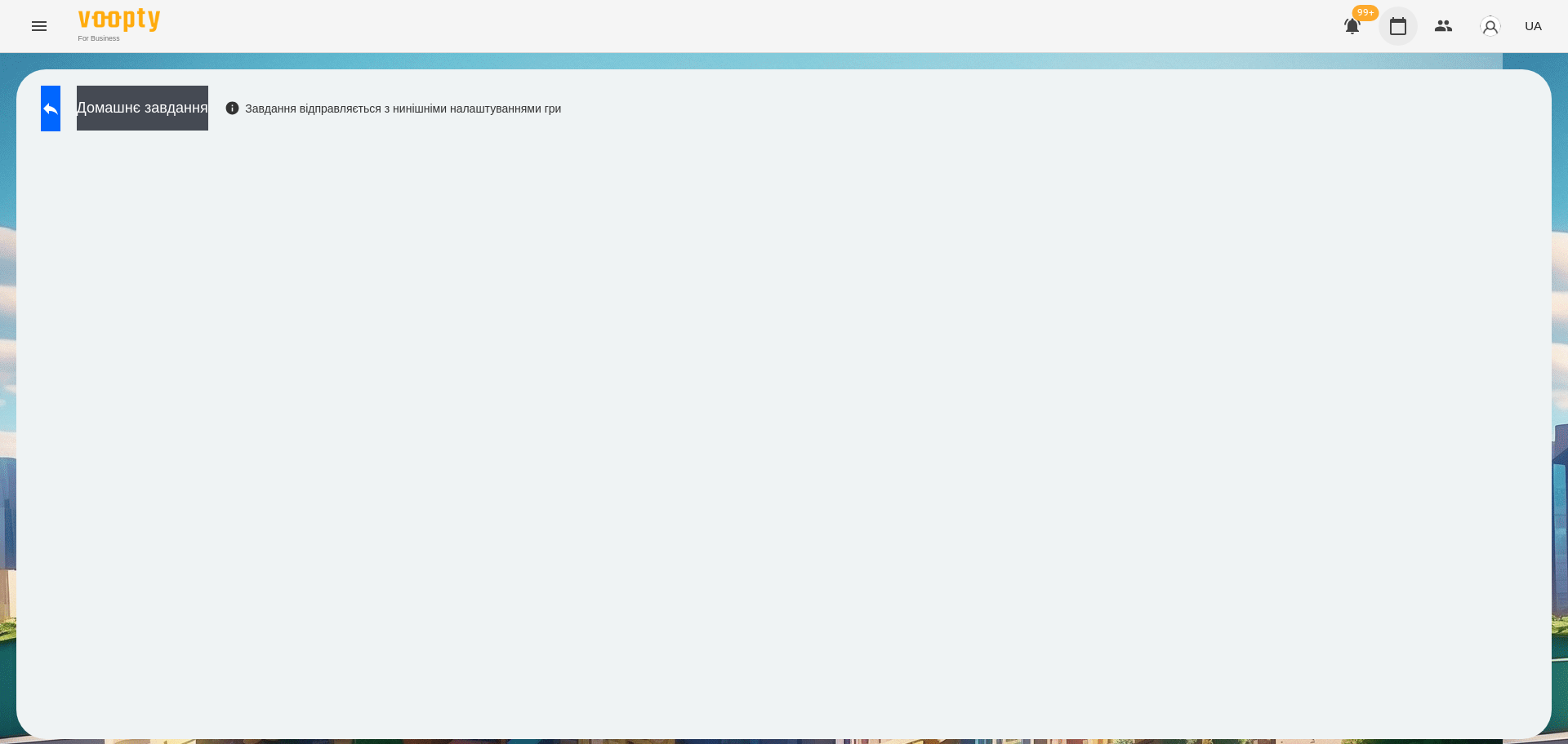
click at [1398, 26] on icon "button" at bounding box center [1397, 26] width 19 height 19
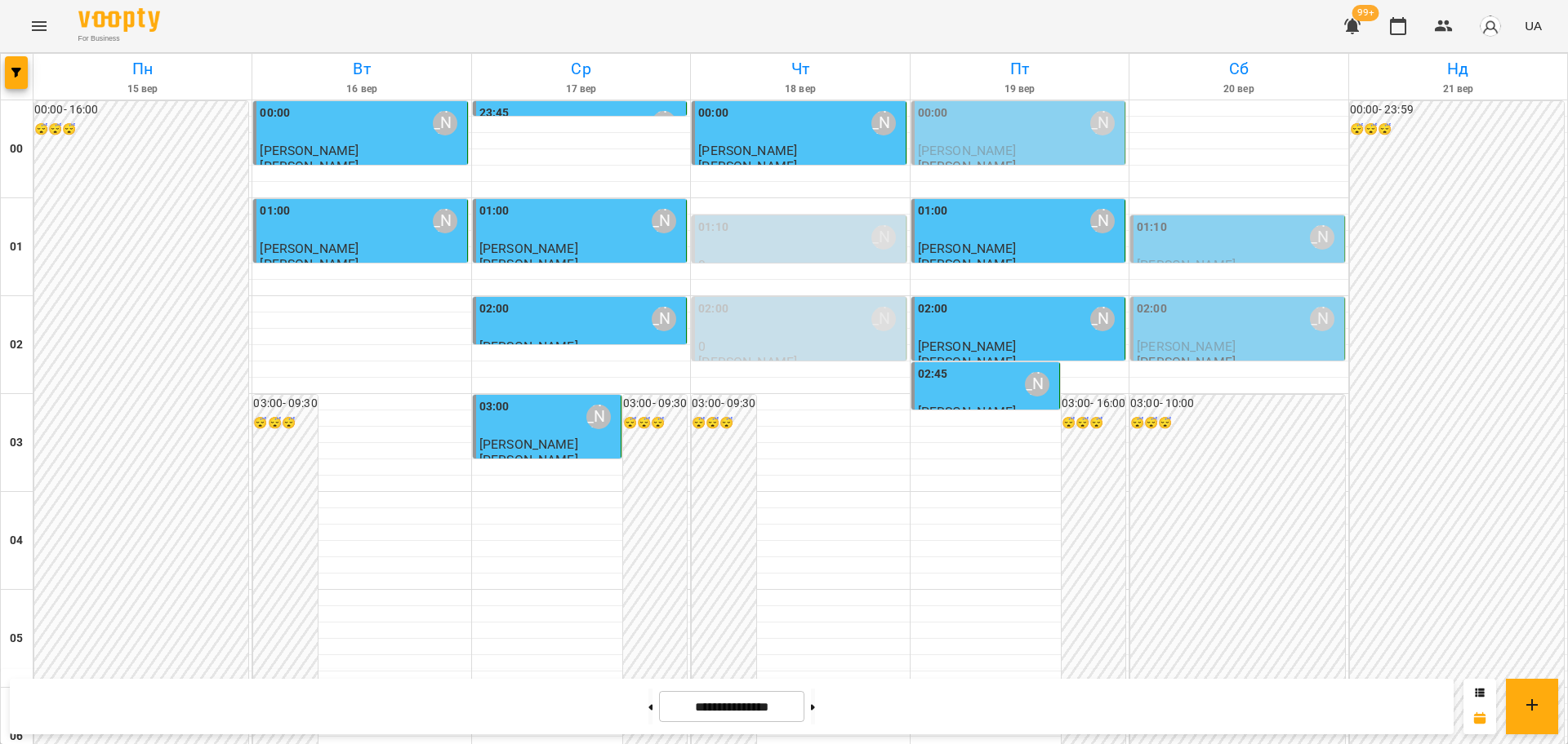
scroll to position [1428, 0]
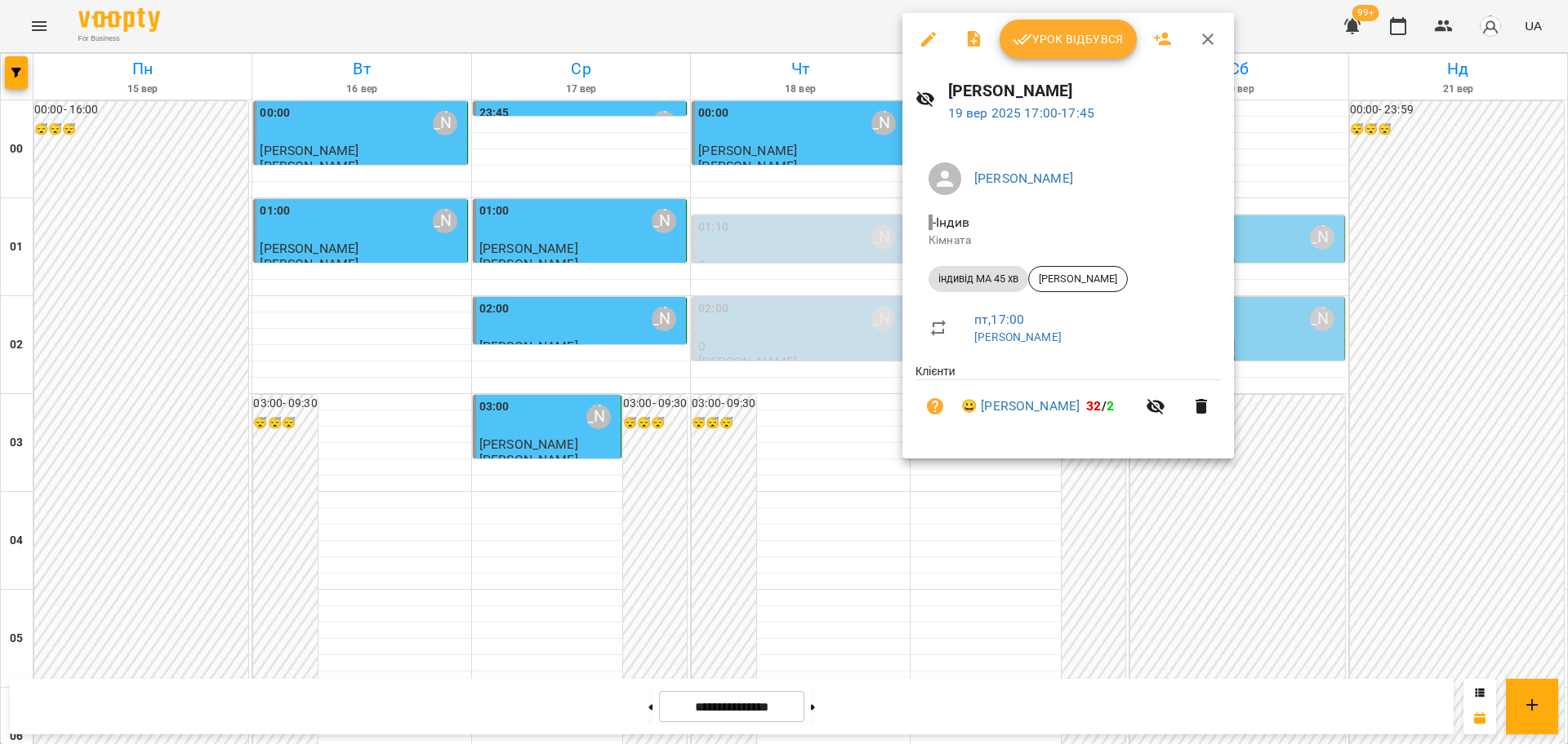
click at [1095, 26] on button "Урок відбувся" at bounding box center [1068, 39] width 137 height 40
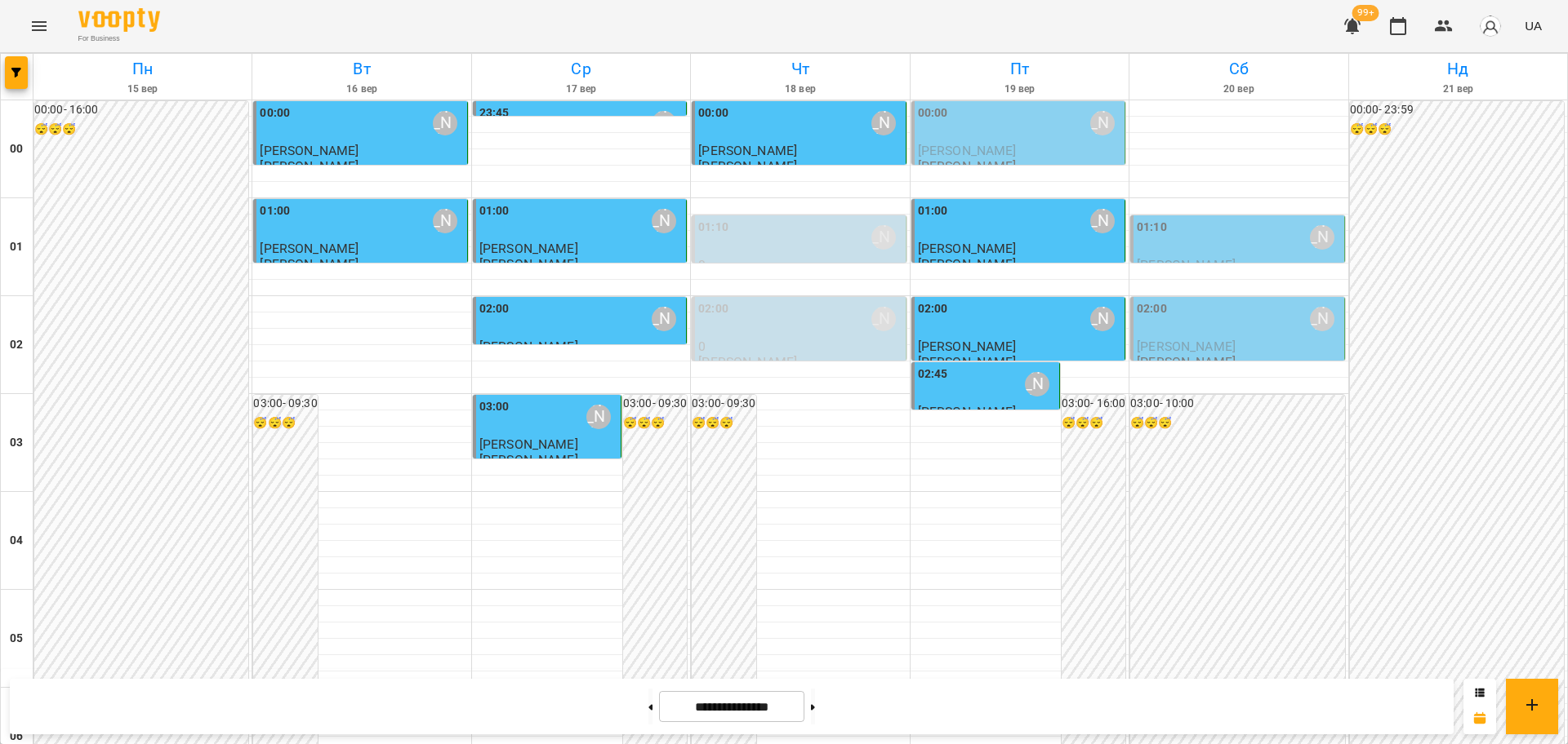
scroll to position [1632, 0]
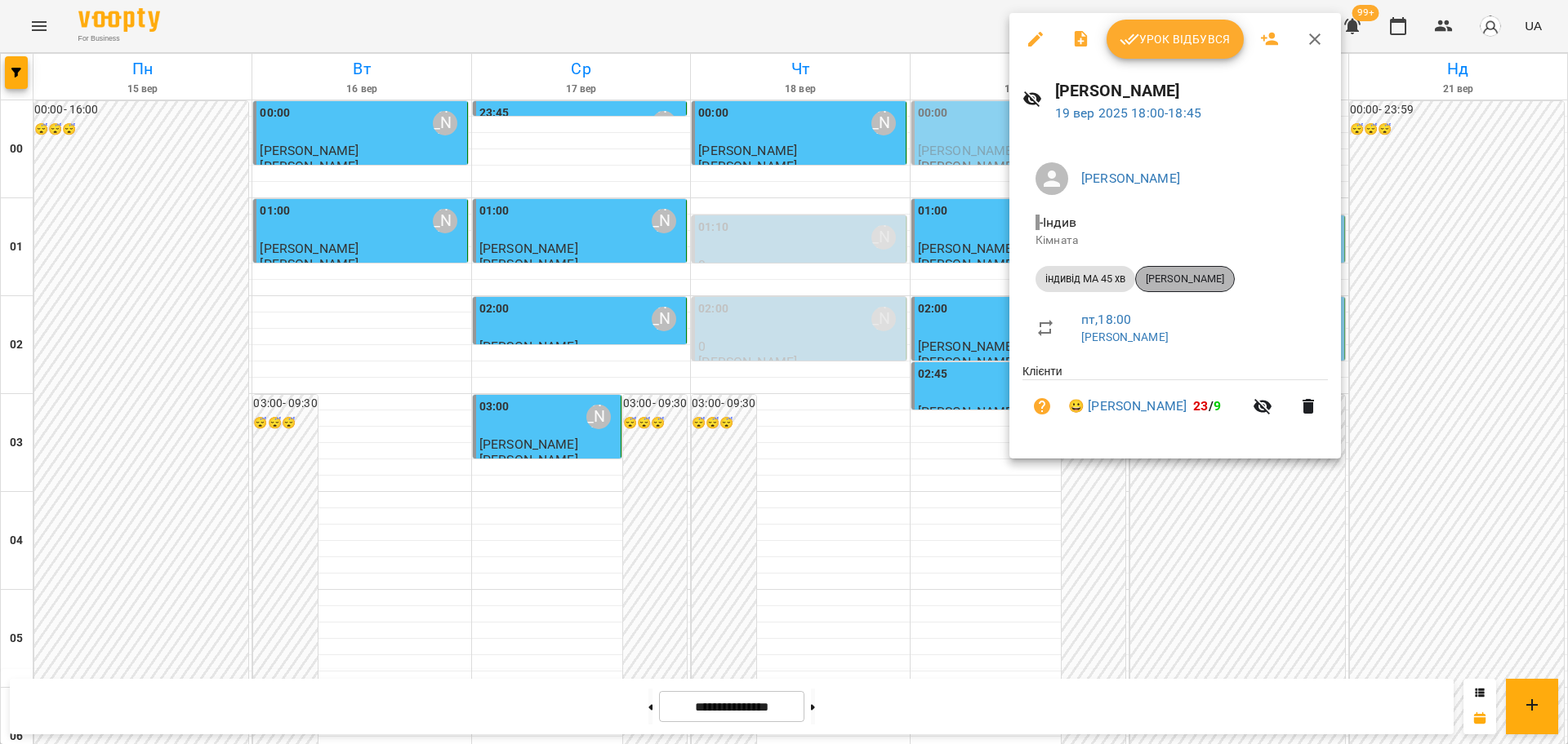
click at [1190, 281] on span "Валентин Самусь" at bounding box center [1184, 279] width 98 height 14
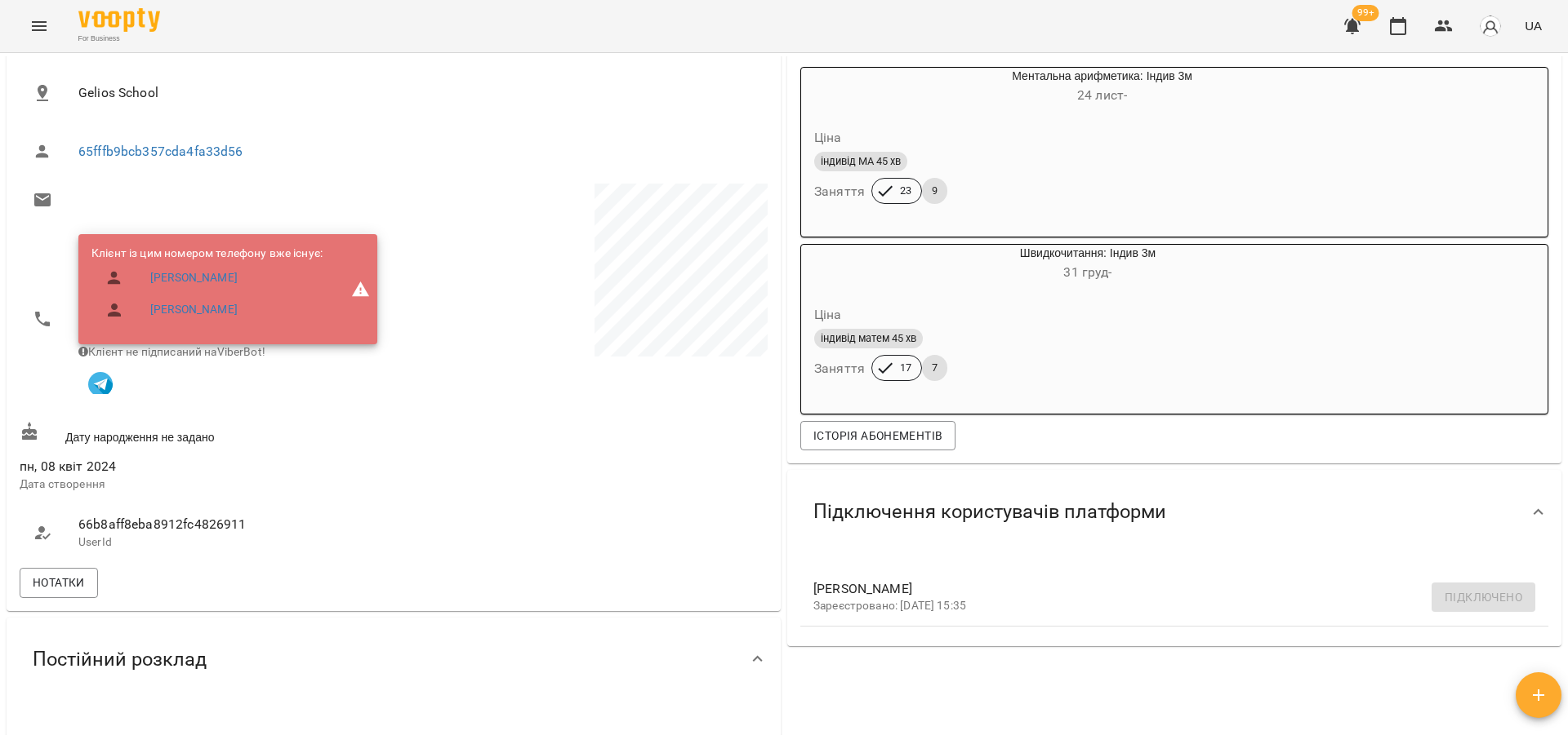
scroll to position [408, 0]
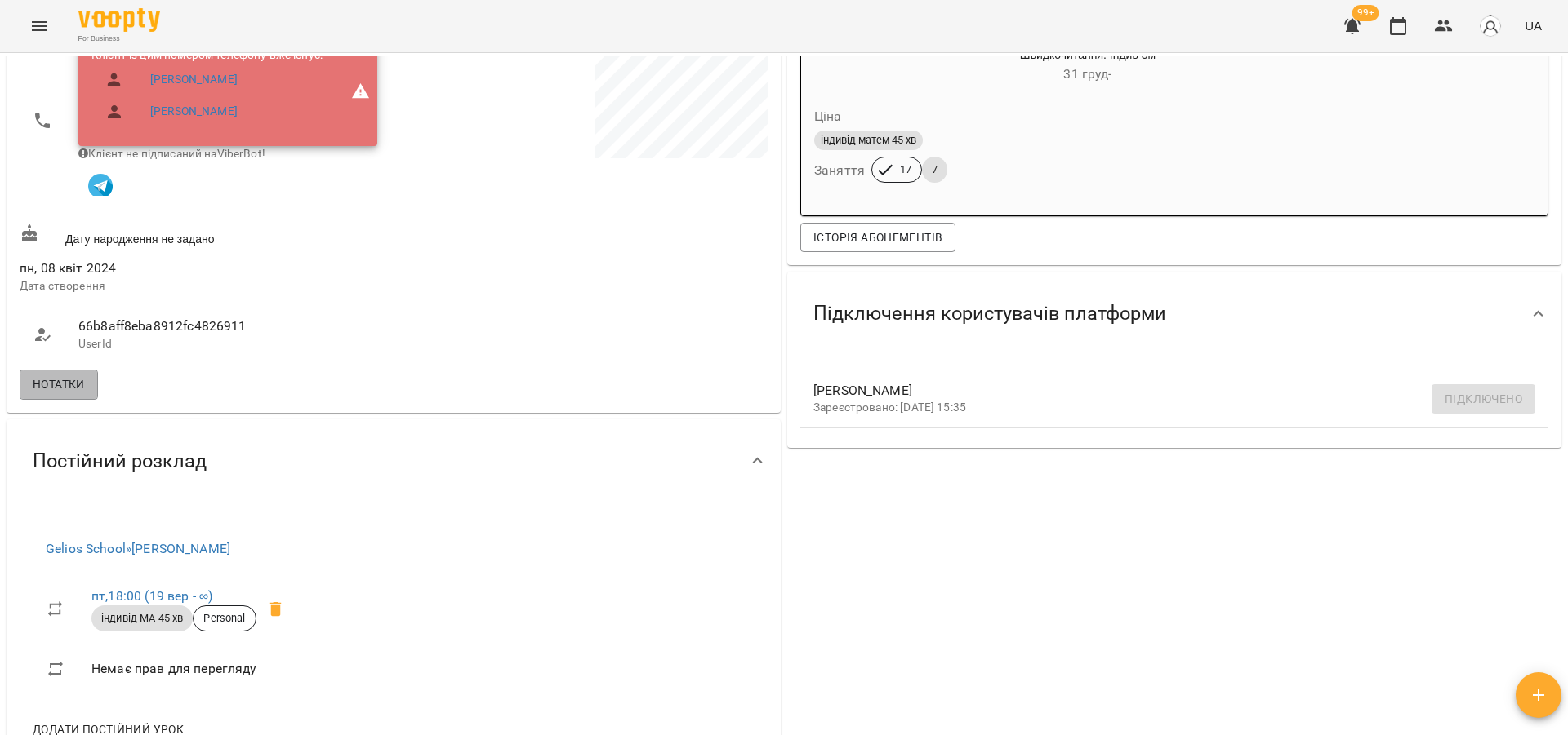
drag, startPoint x: 72, startPoint y: 392, endPoint x: 1029, endPoint y: 290, distance: 962.4
click at [71, 392] on span "Нотатки" at bounding box center [59, 384] width 52 height 19
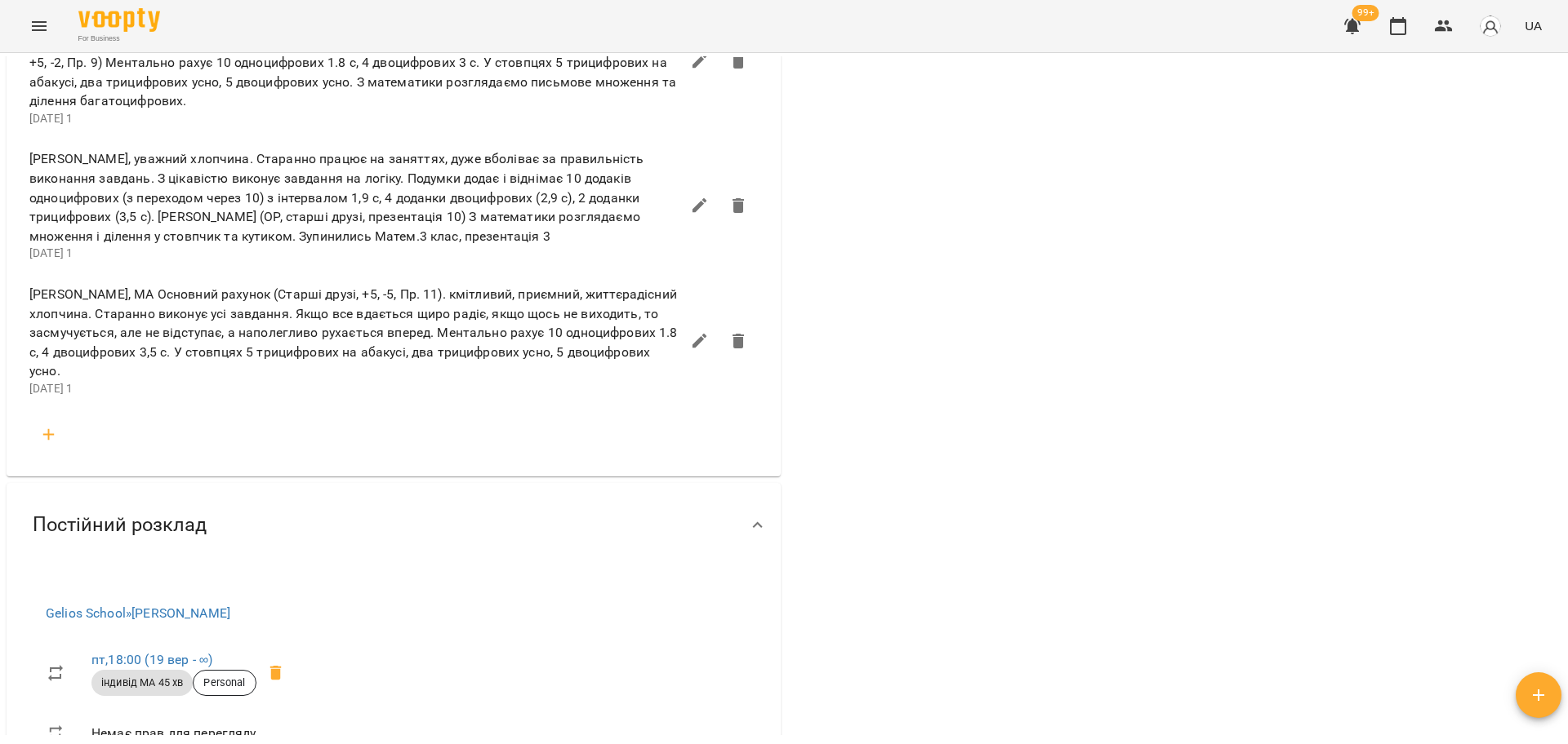
scroll to position [1428, 0]
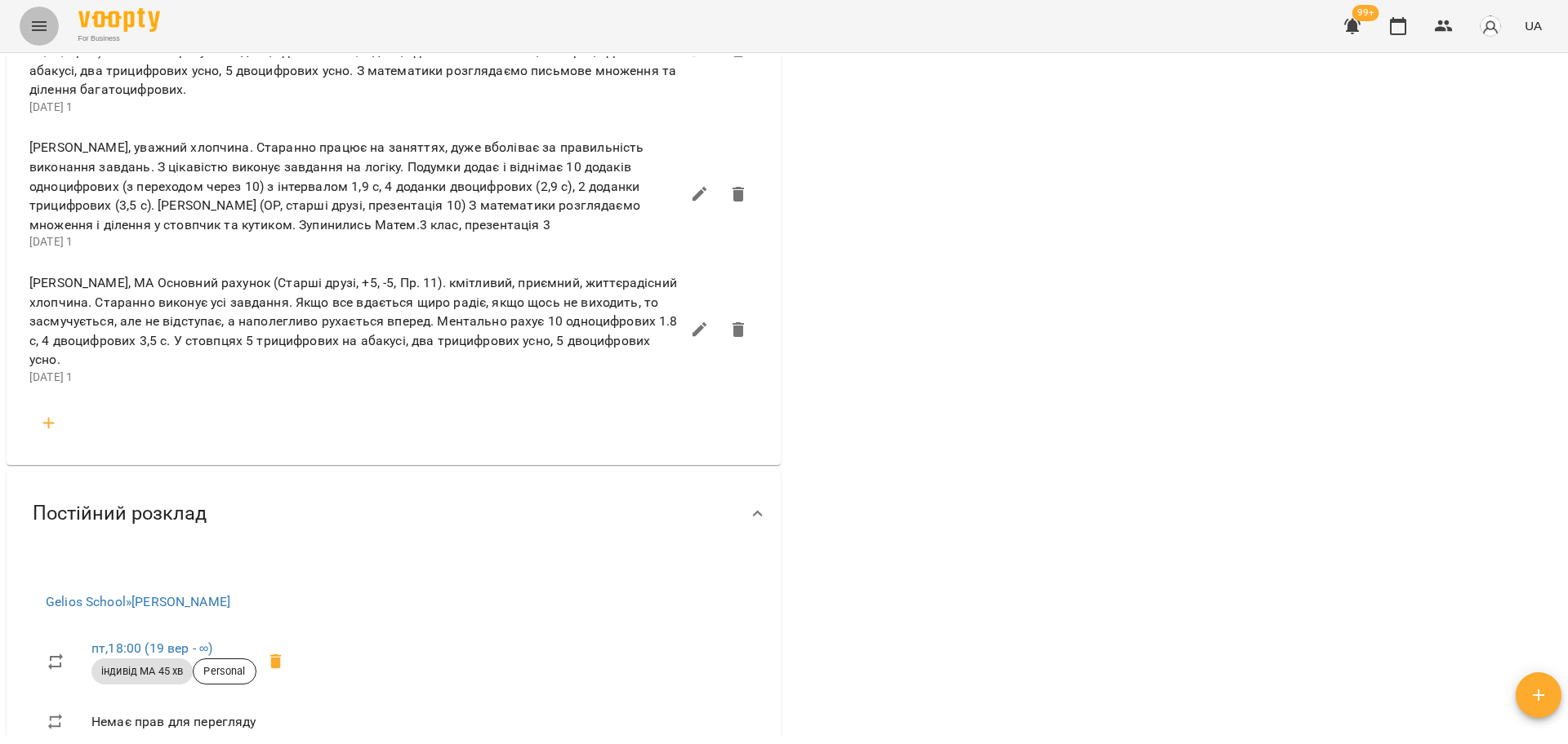
click at [41, 25] on icon "Menu" at bounding box center [39, 26] width 14 height 10
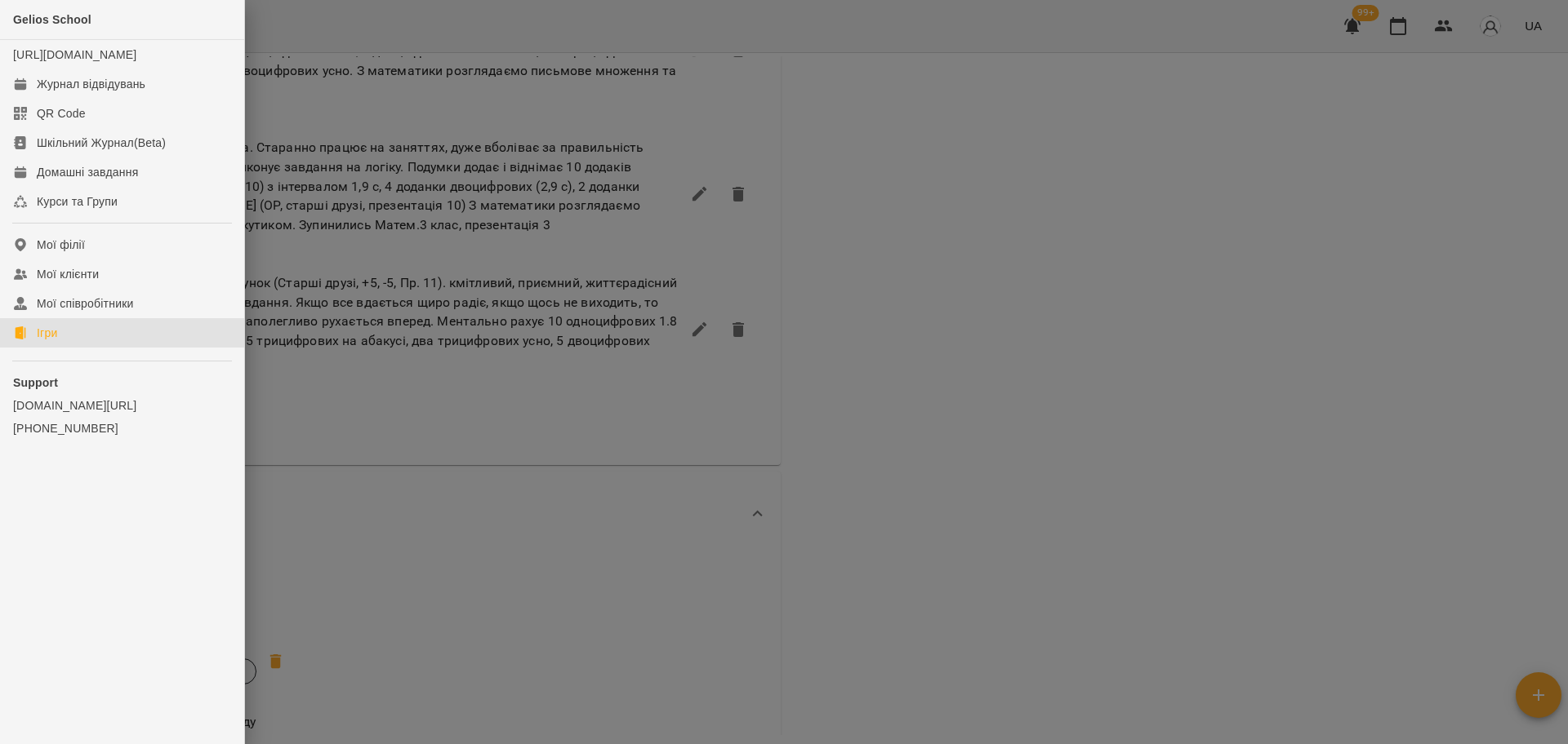
click at [39, 341] on div "Ігри" at bounding box center [46, 333] width 20 height 16
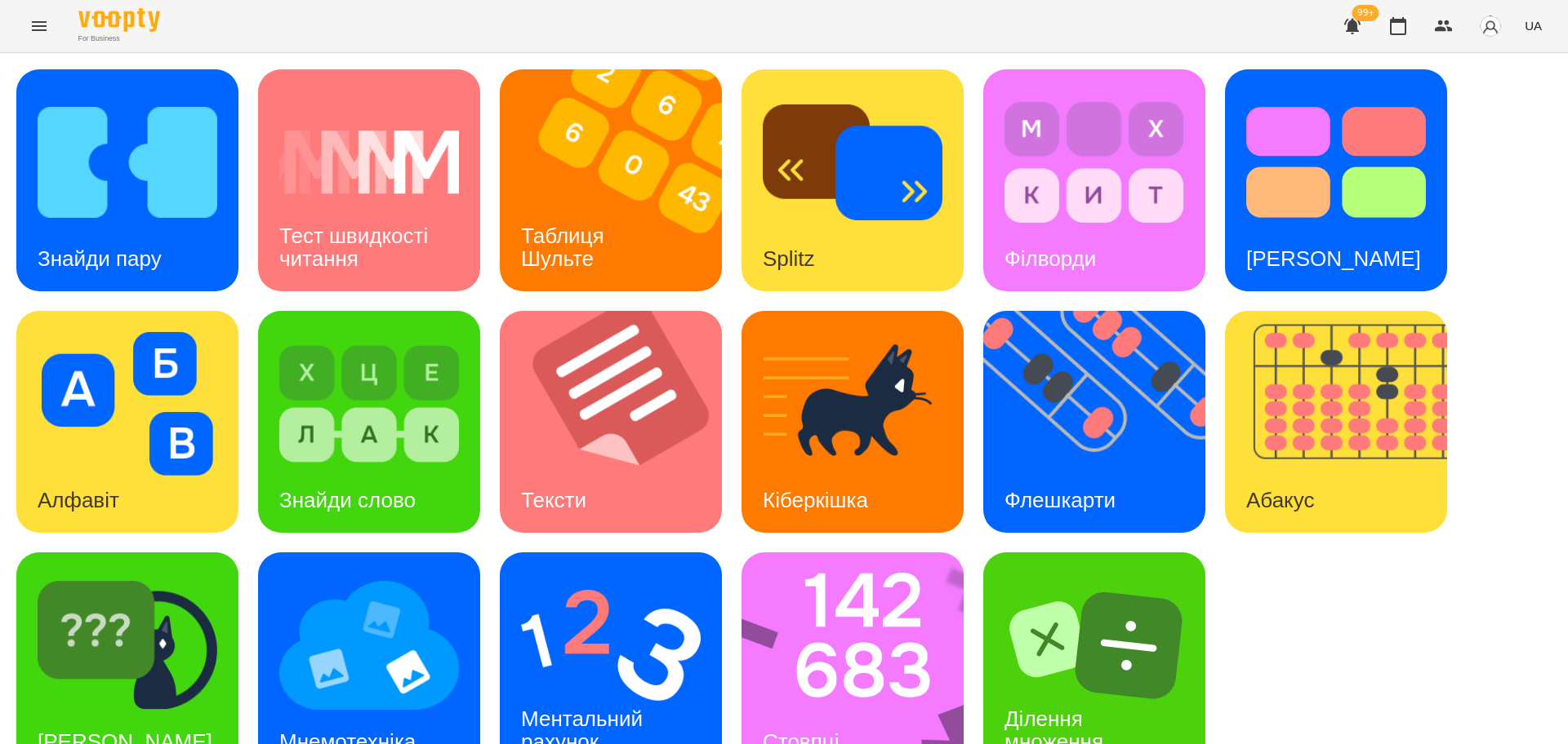
scroll to position [46, 0]
click at [840, 598] on img at bounding box center [863, 663] width 243 height 222
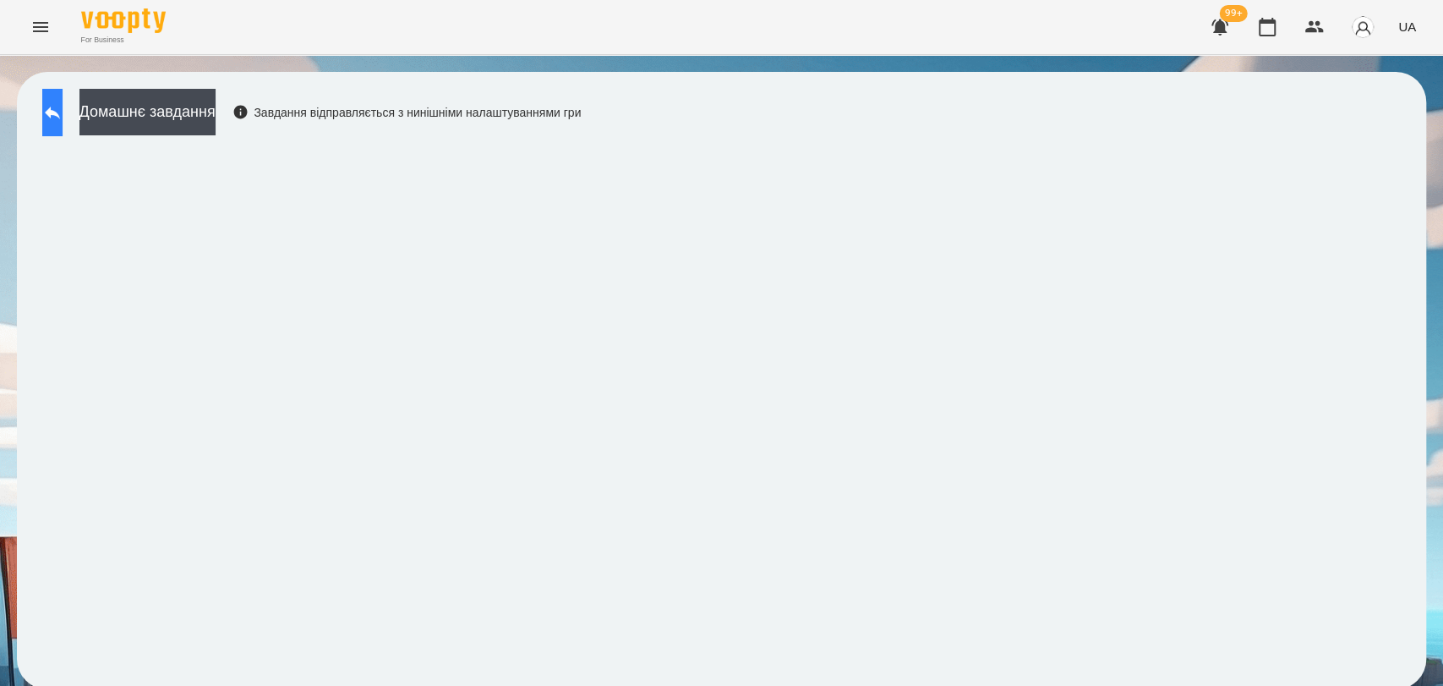
click at [51, 116] on button at bounding box center [52, 112] width 20 height 47
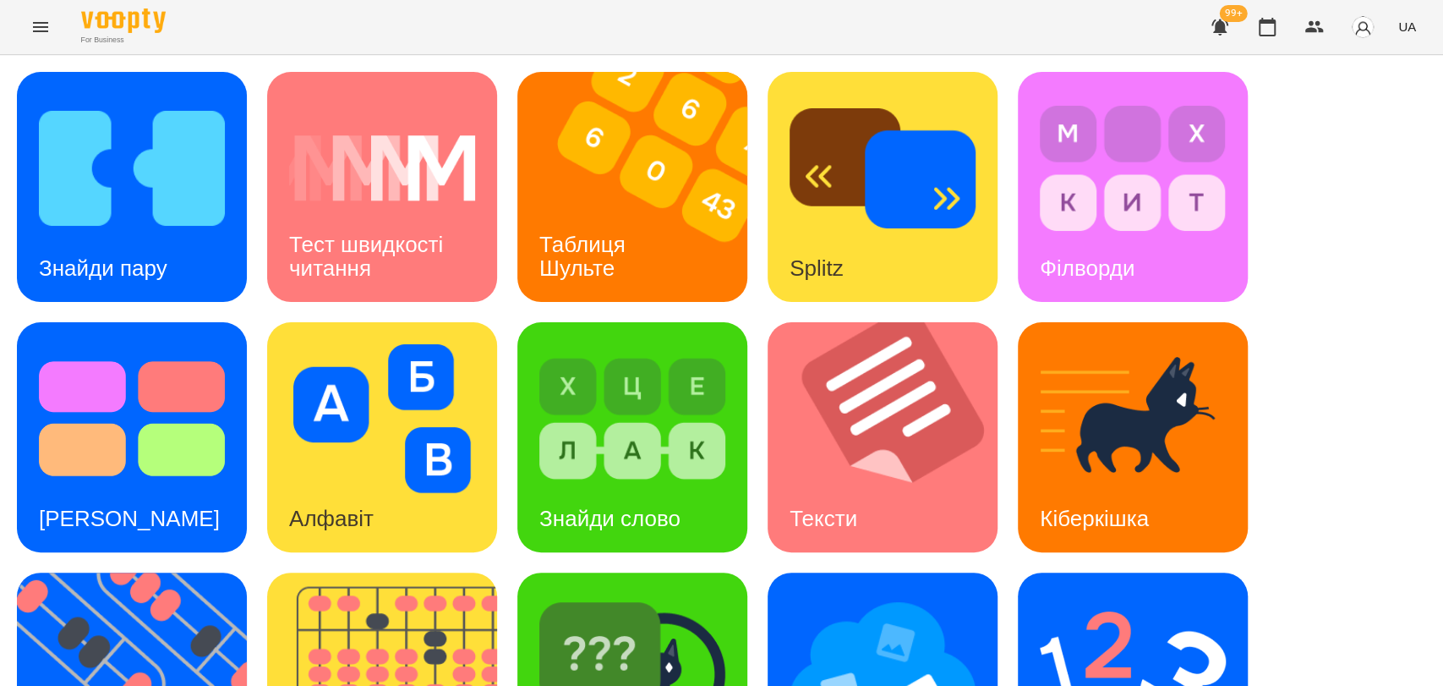
scroll to position [384, 0]
click at [1137, 594] on img at bounding box center [1133, 668] width 186 height 149
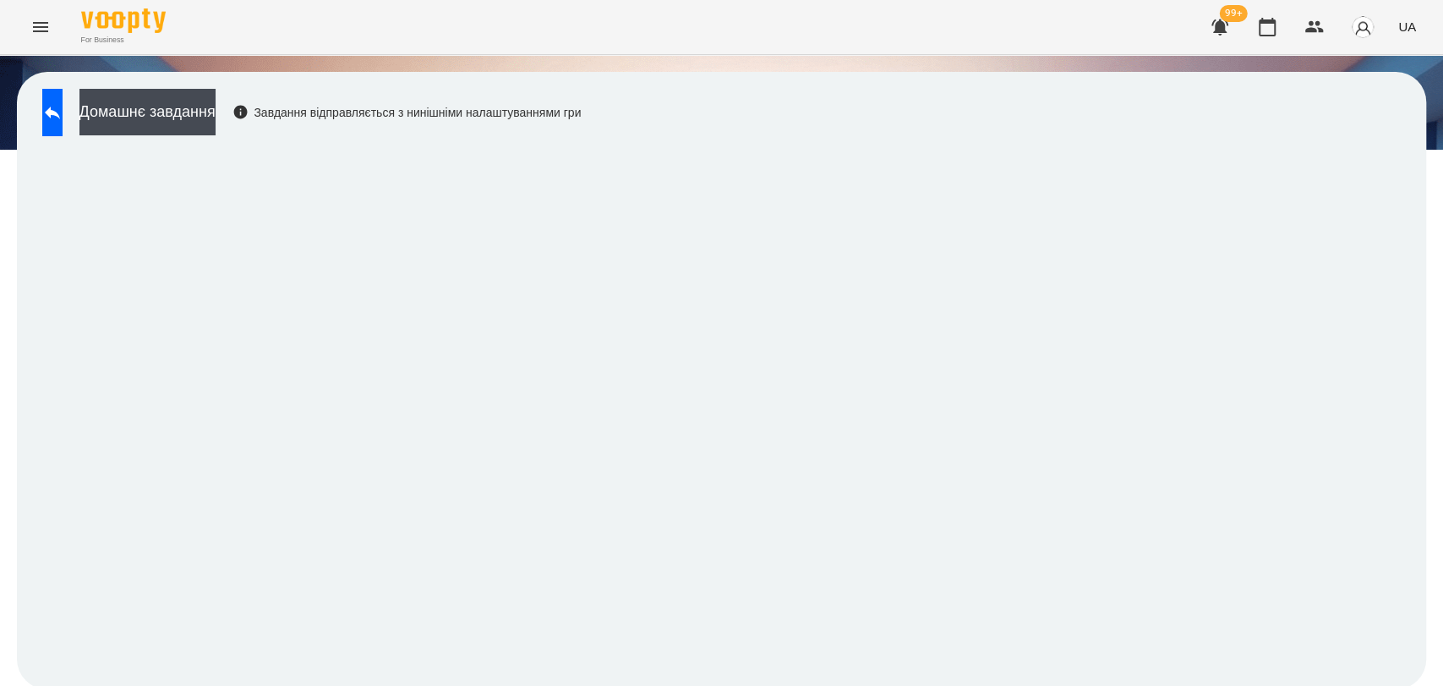
scroll to position [3, 0]
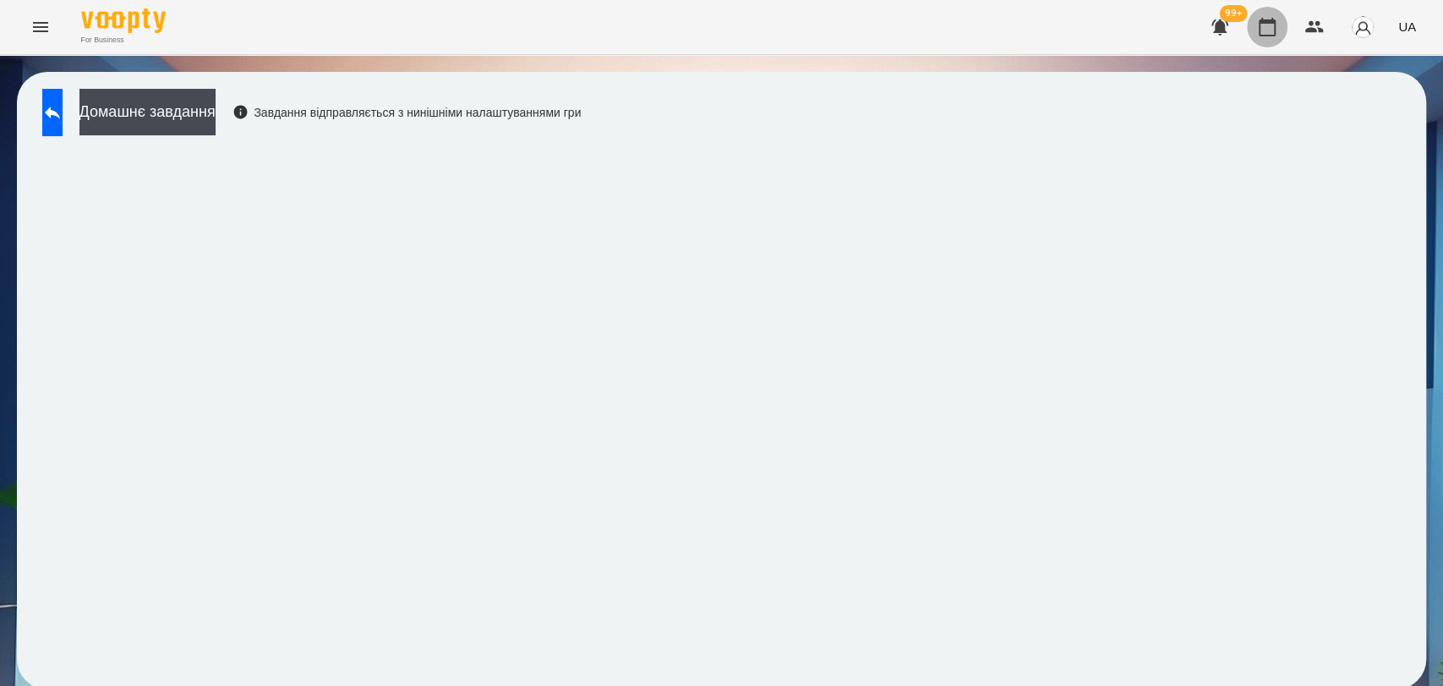
click at [1268, 22] on icon "button" at bounding box center [1267, 27] width 17 height 19
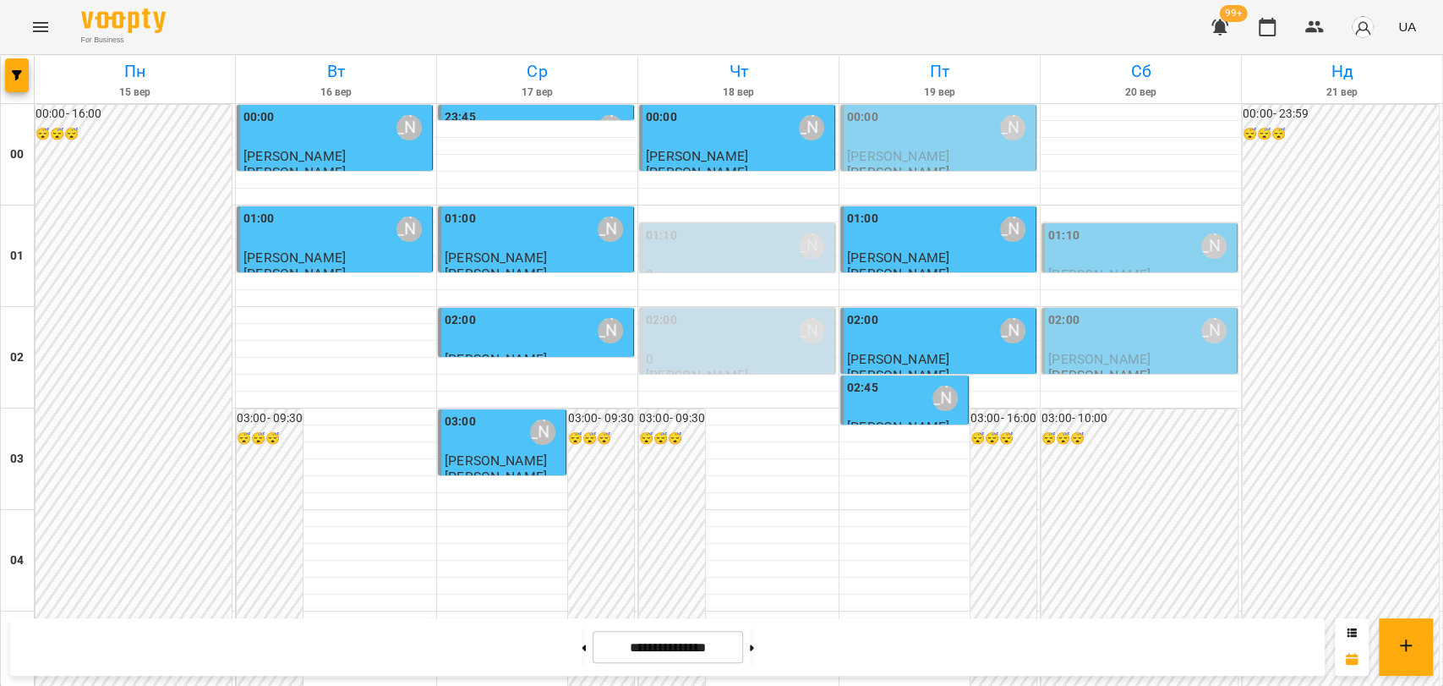
scroll to position [1785, 0]
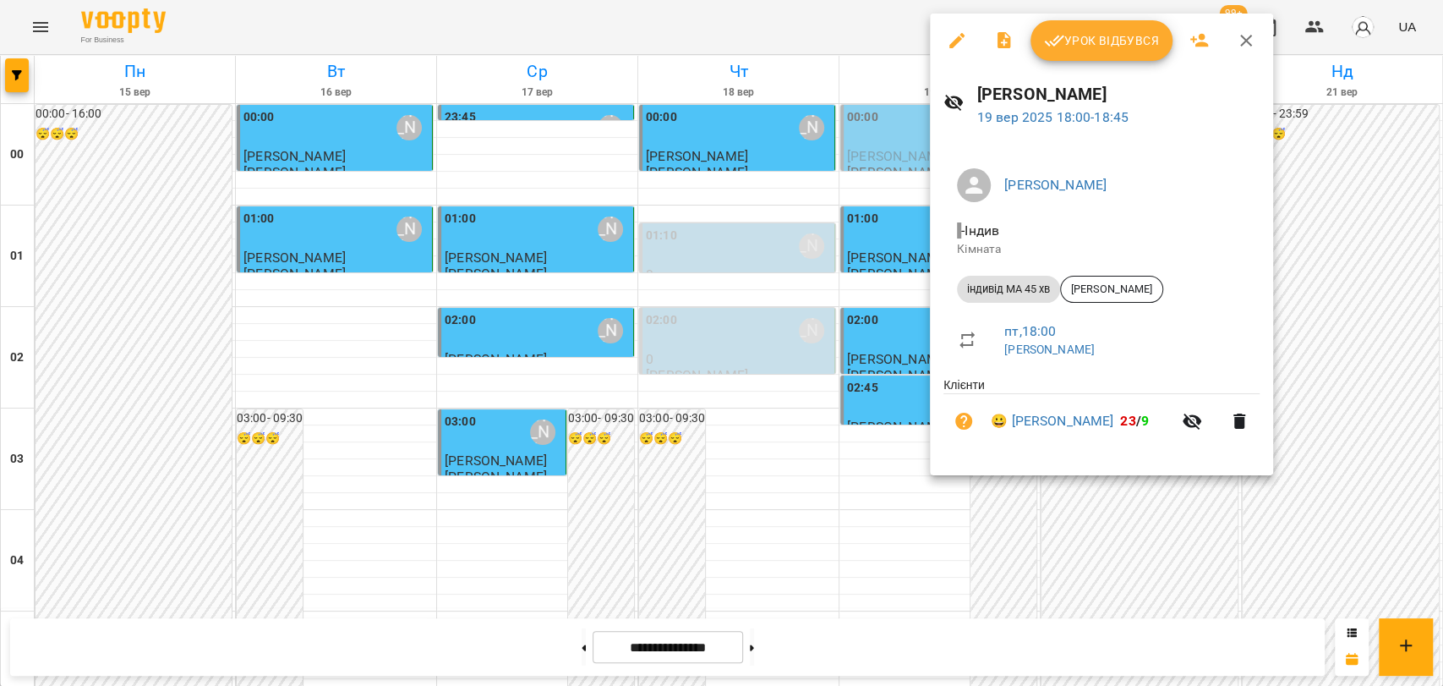
click at [1100, 36] on span "Урок відбувся" at bounding box center [1101, 40] width 115 height 20
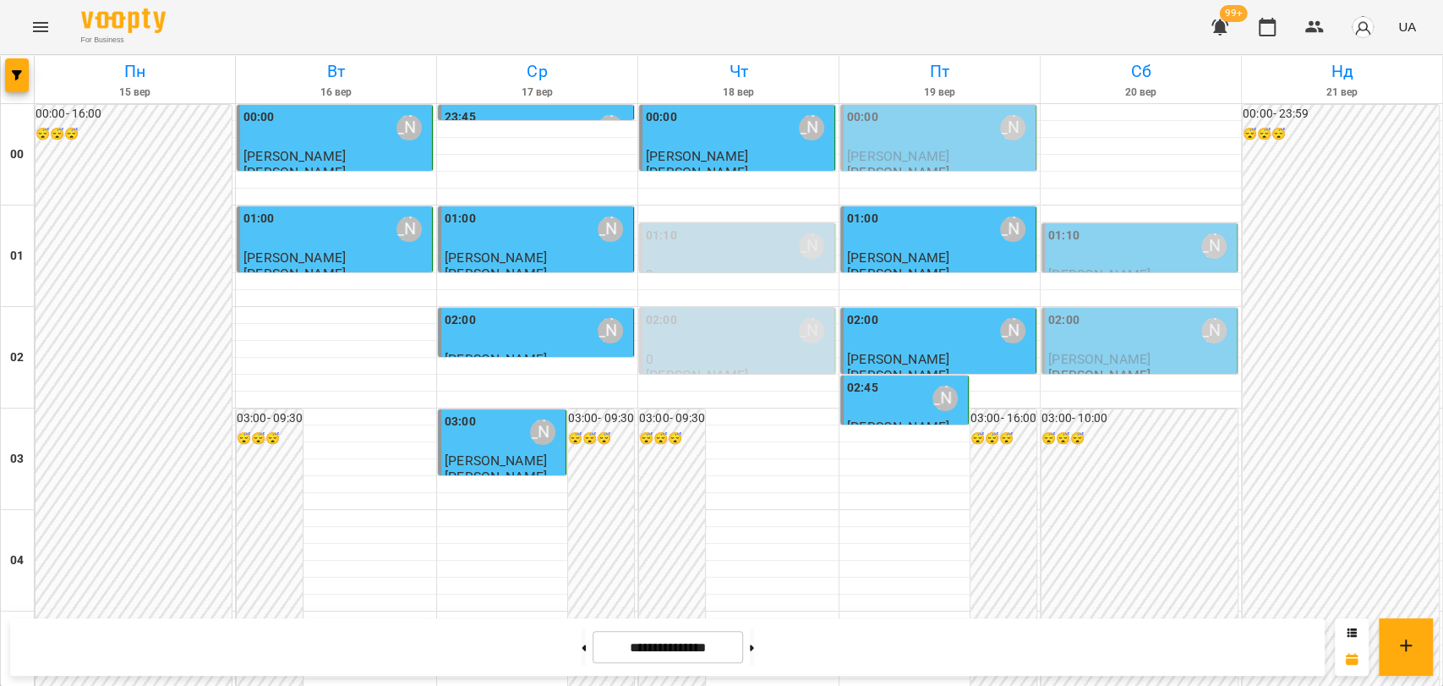
scroll to position [1930, 0]
click at [42, 10] on button "Menu" at bounding box center [40, 27] width 41 height 41
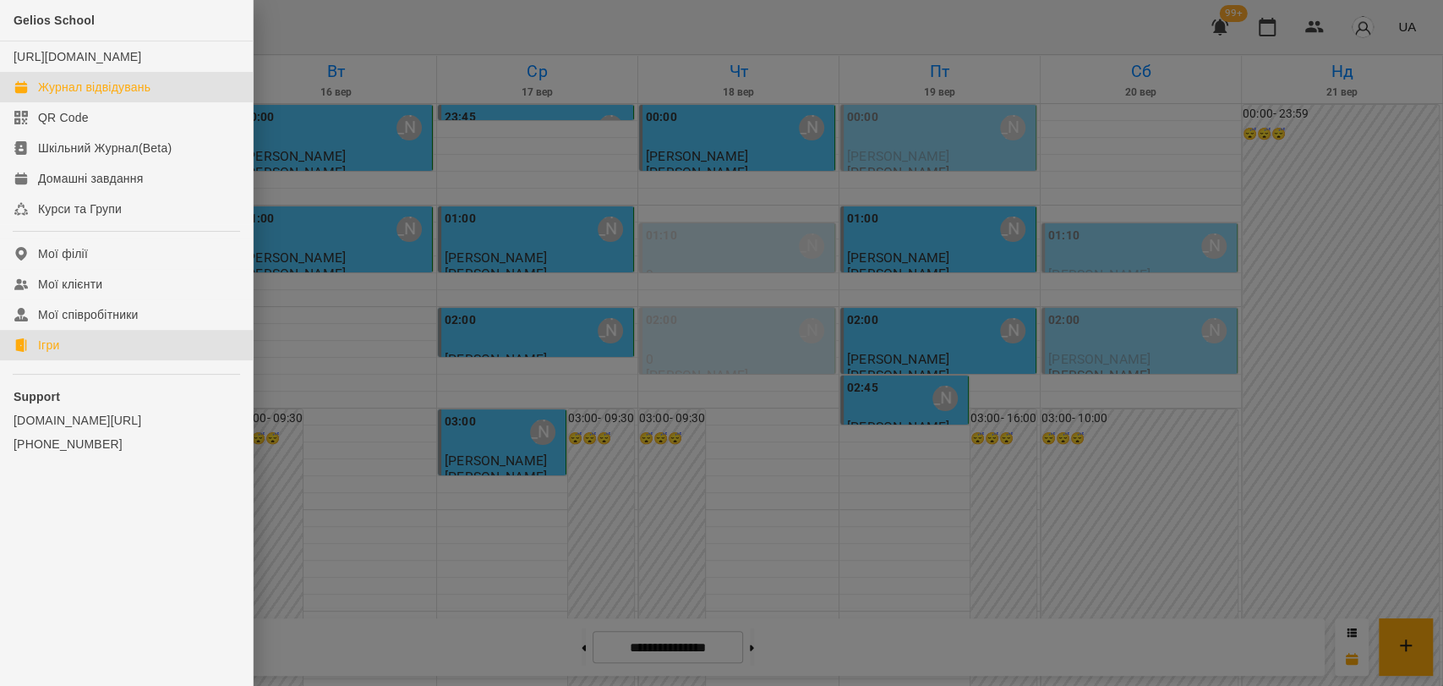
drag, startPoint x: 49, startPoint y: 369, endPoint x: 62, endPoint y: 365, distance: 13.1
click at [49, 353] on div "Ігри" at bounding box center [48, 345] width 21 height 17
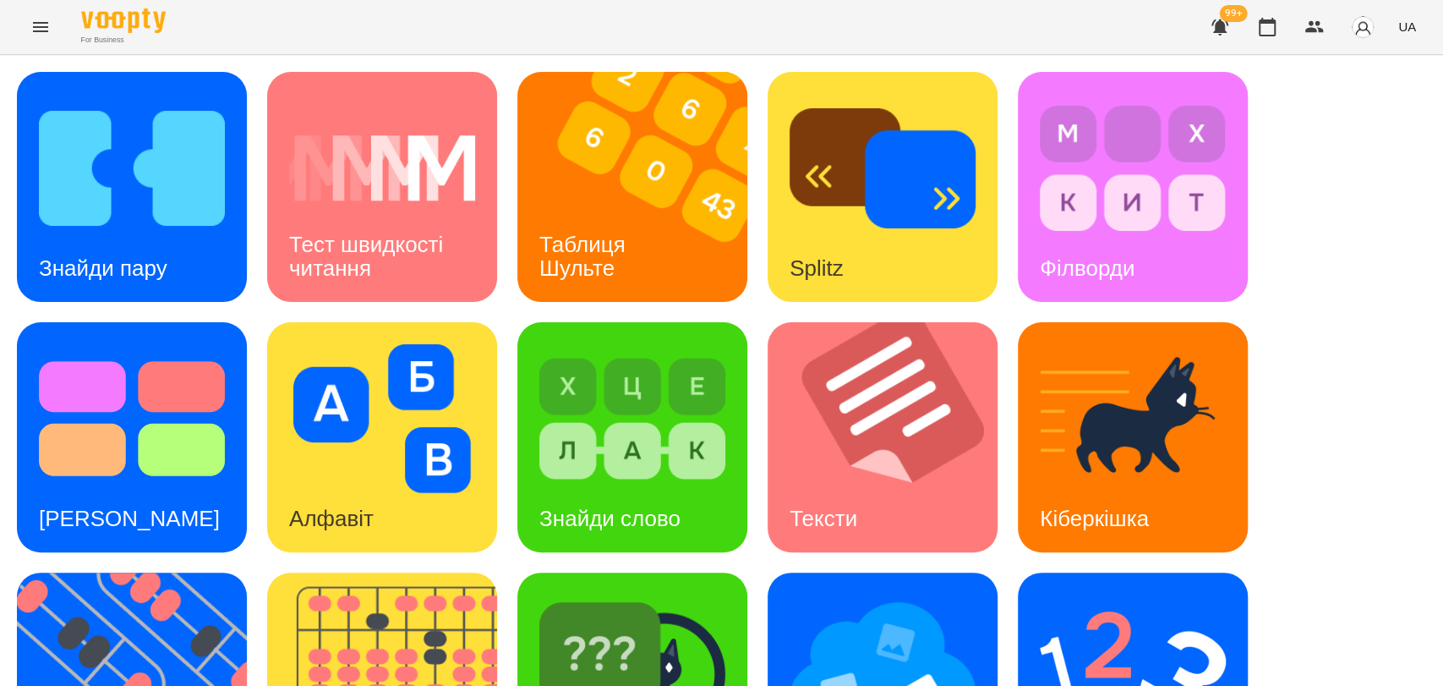
scroll to position [384, 0]
click at [123, 572] on img at bounding box center [142, 687] width 251 height 230
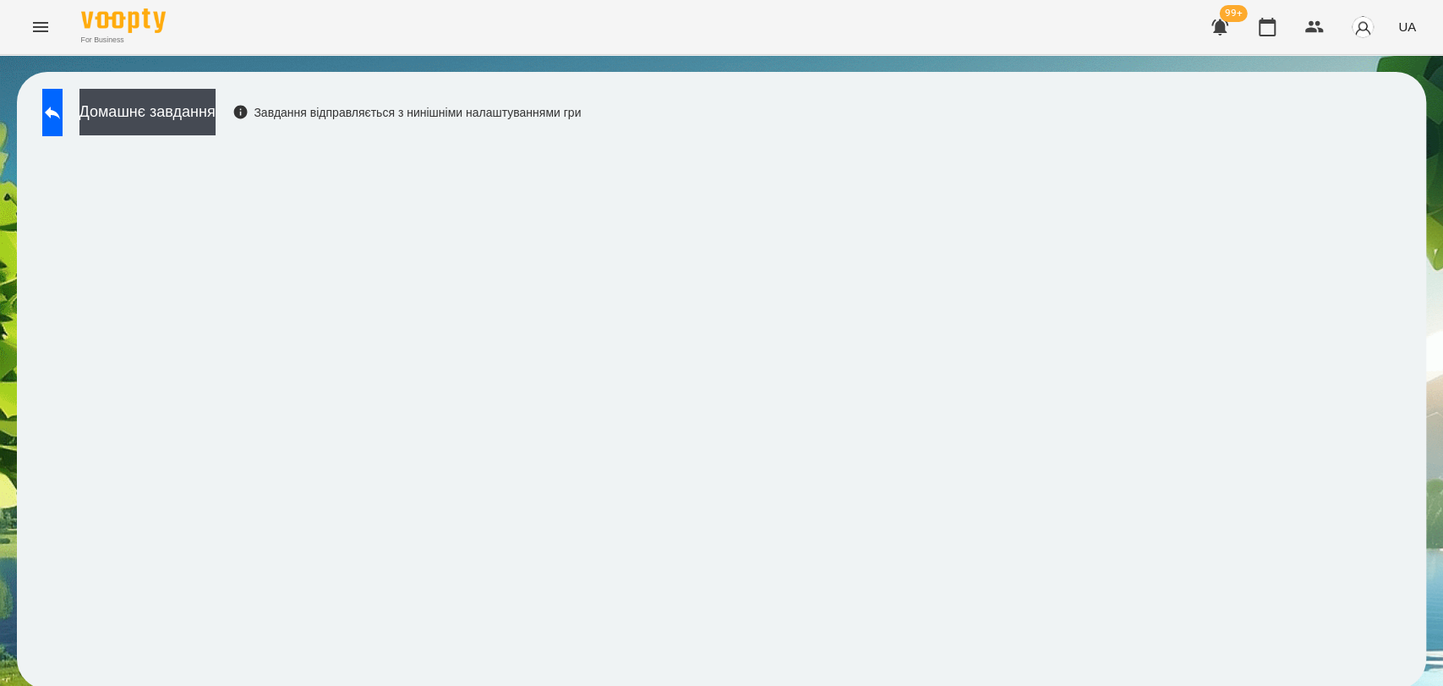
scroll to position [3, 0]
click at [63, 118] on icon at bounding box center [52, 112] width 20 height 20
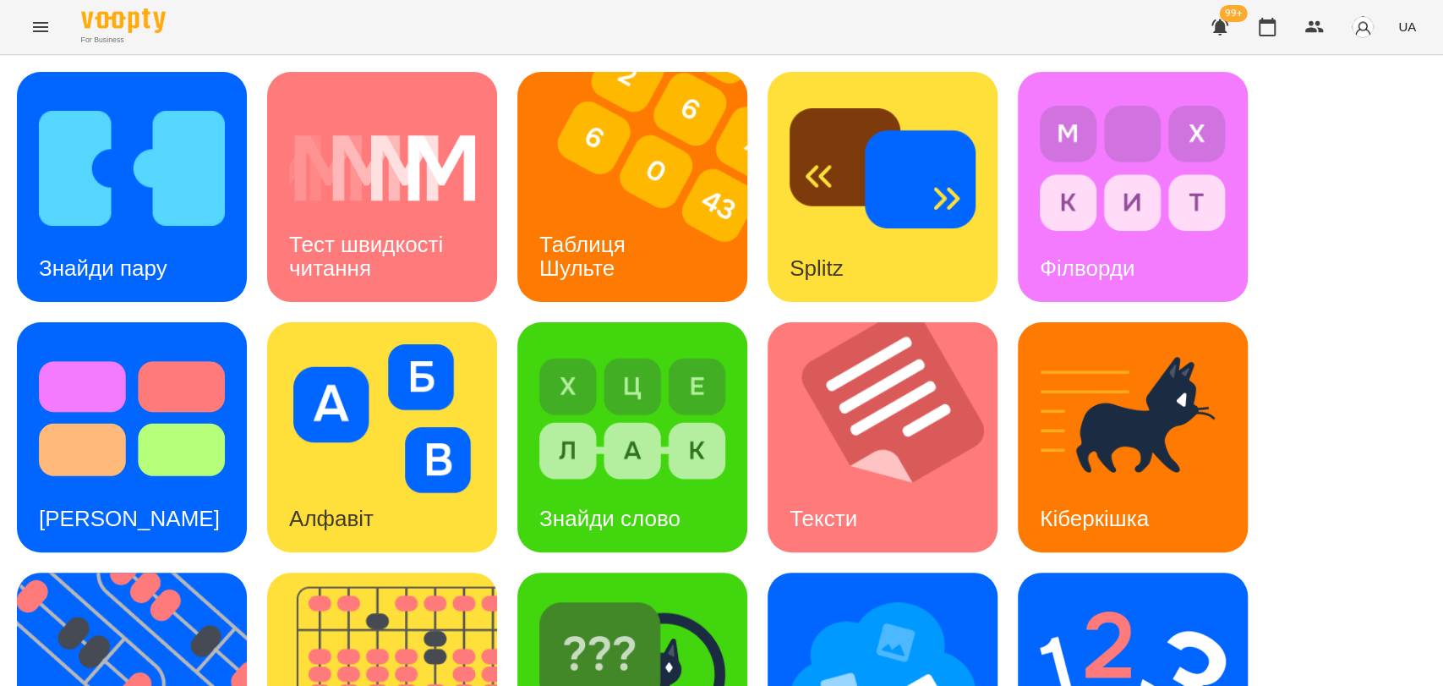
scroll to position [384, 0]
click at [1147, 594] on img at bounding box center [1133, 668] width 186 height 149
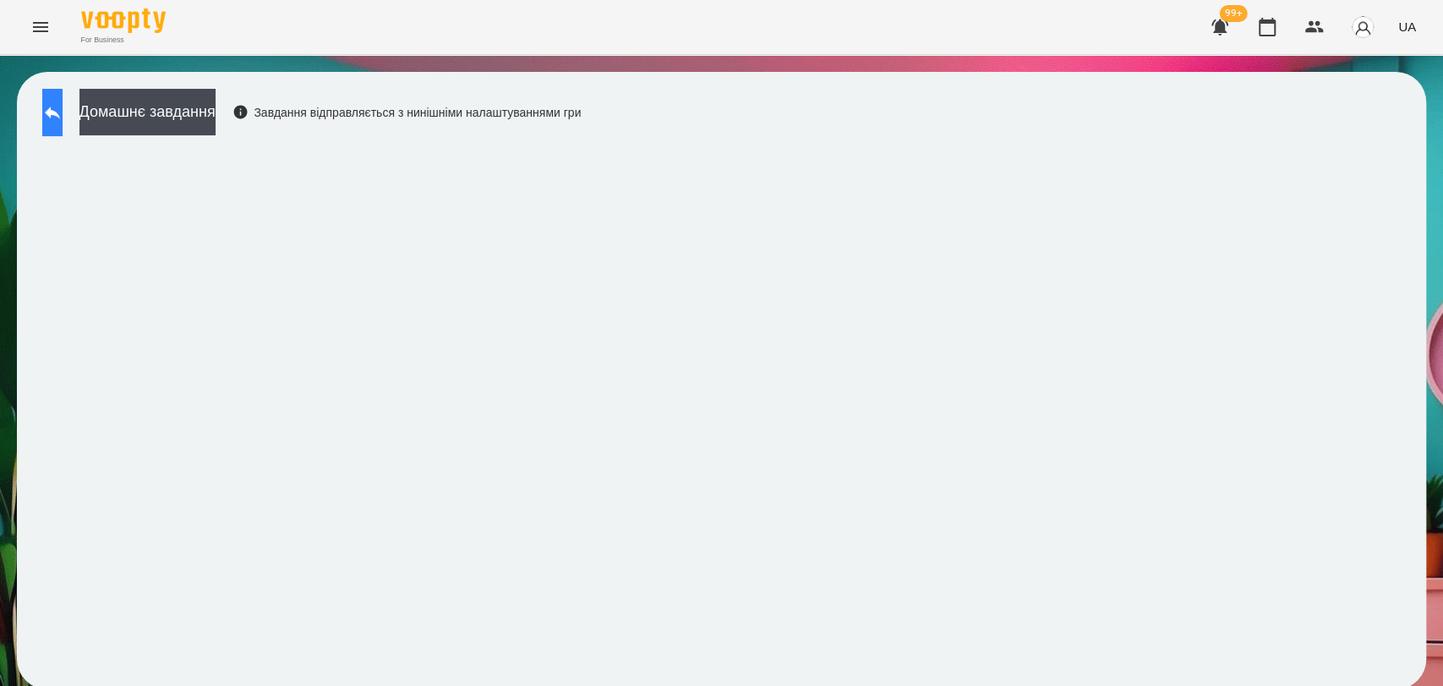
click at [63, 117] on icon at bounding box center [52, 112] width 20 height 20
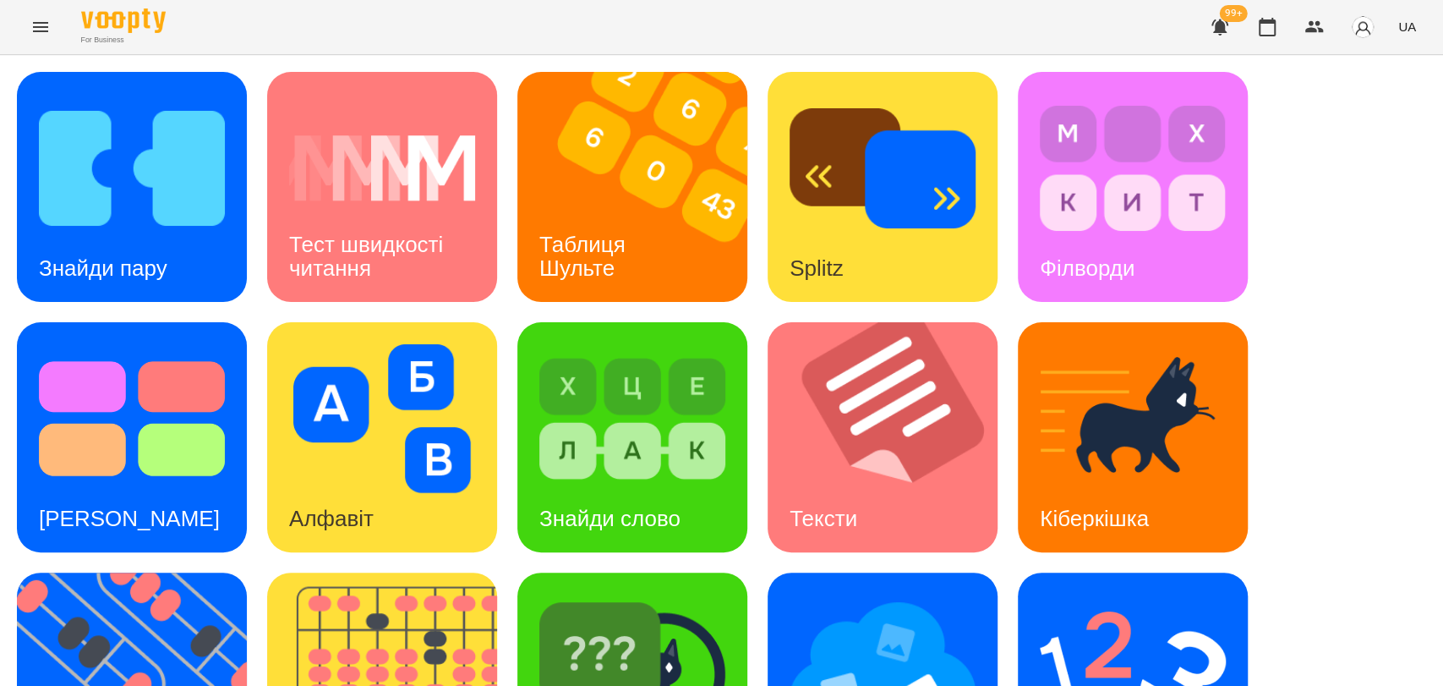
scroll to position [375, 0]
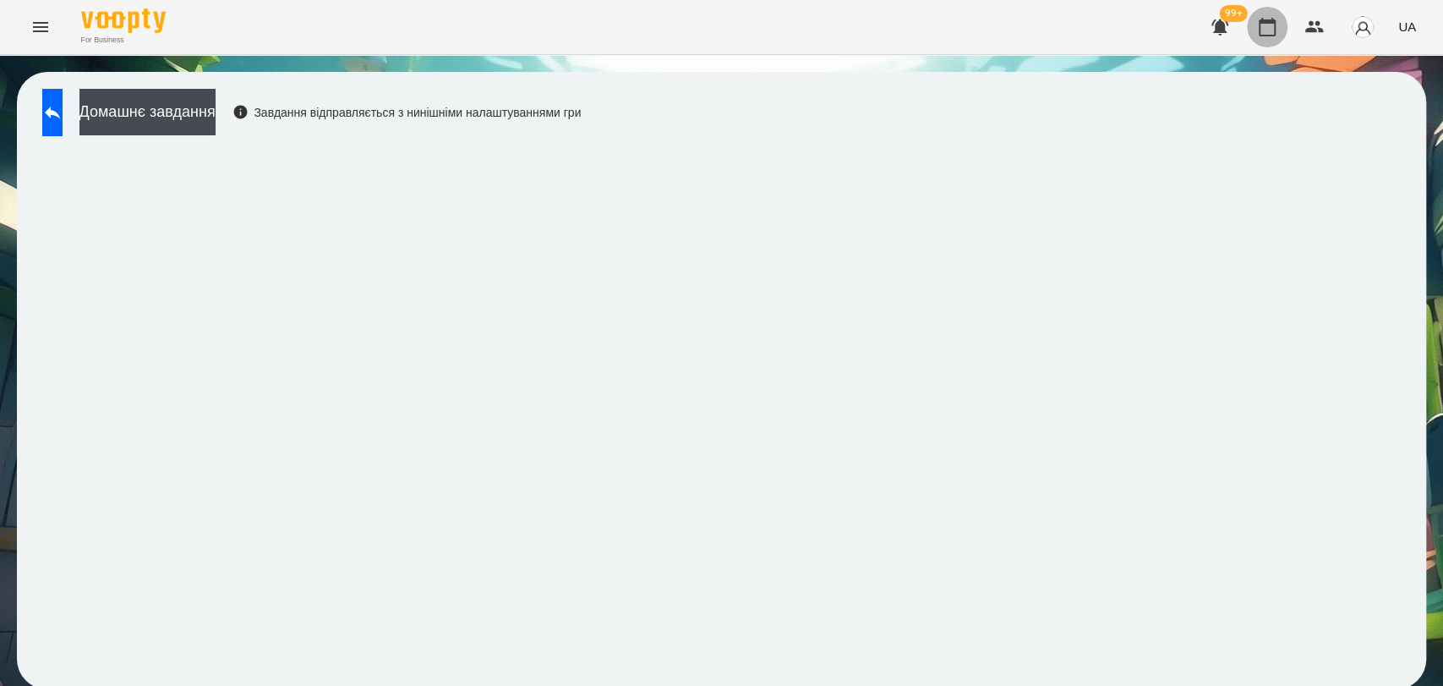
click at [1275, 21] on icon "button" at bounding box center [1267, 27] width 17 height 19
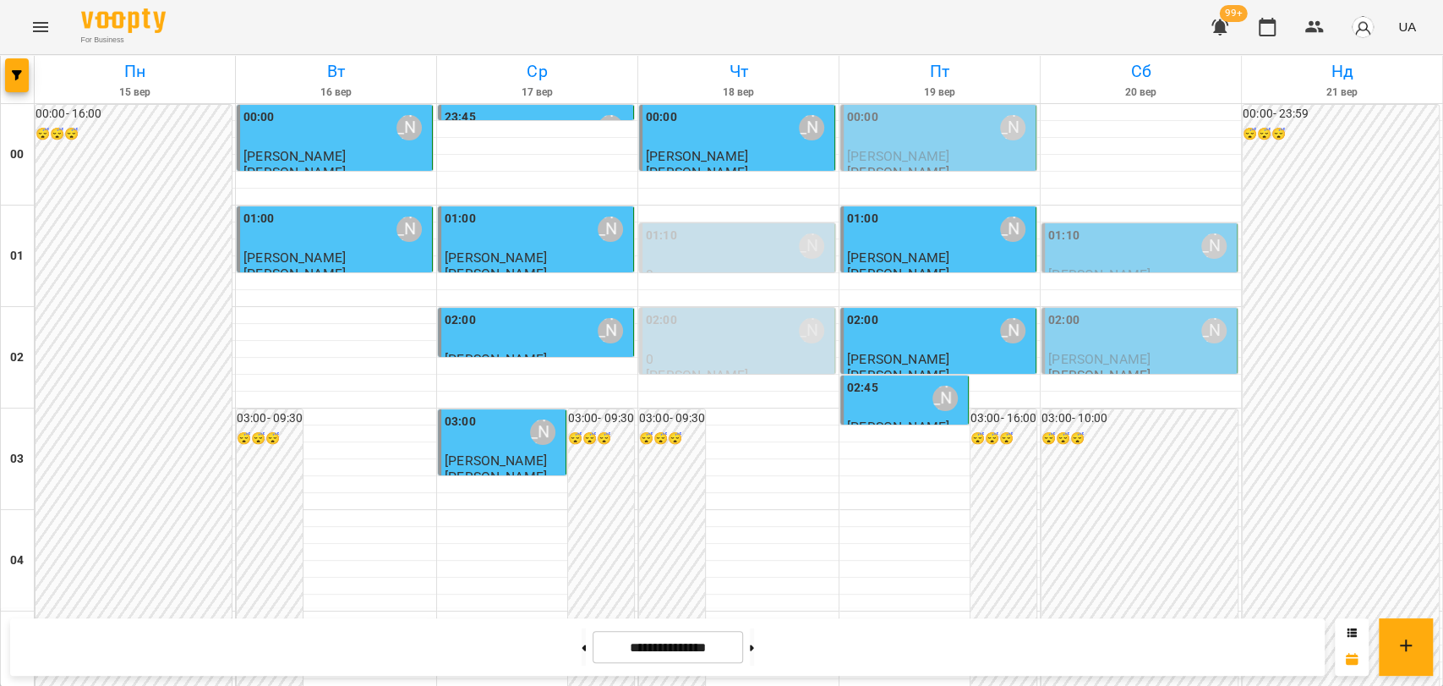
scroll to position [1879, 0]
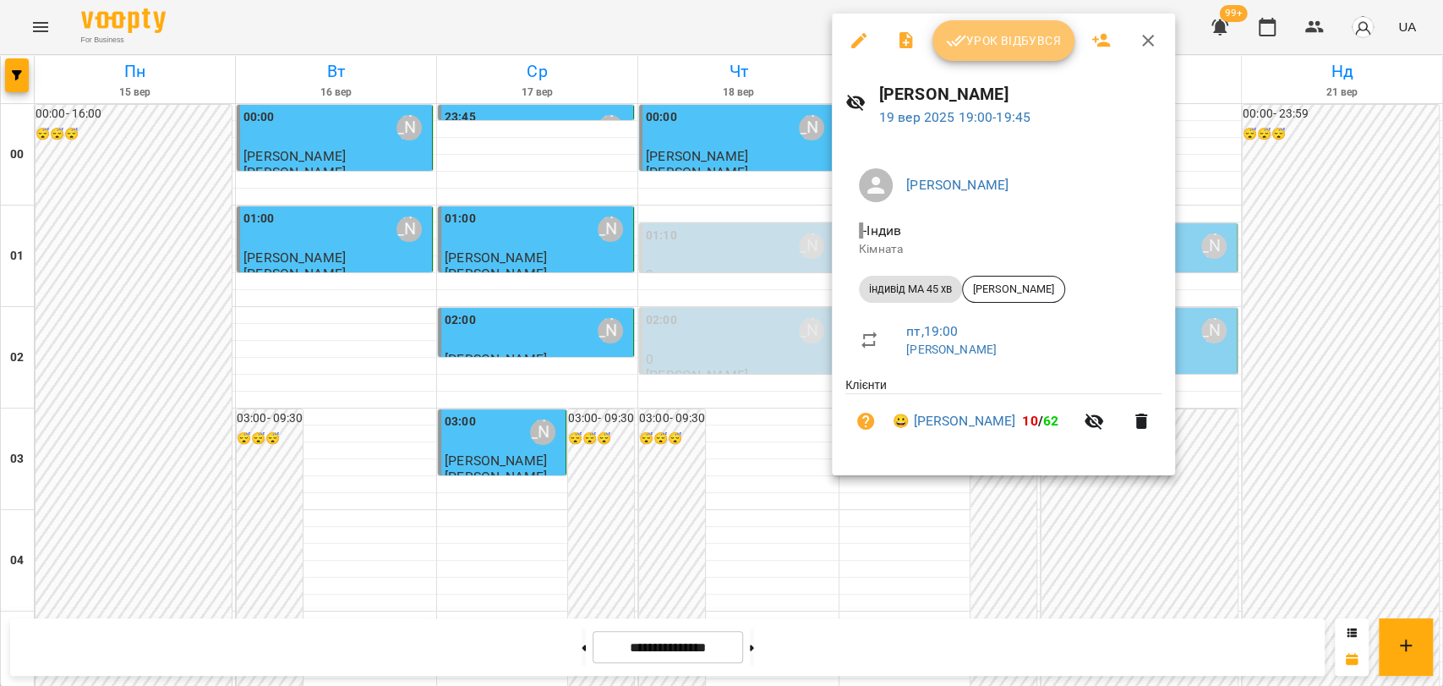
click at [1015, 32] on span "Урок відбувся" at bounding box center [1003, 40] width 115 height 20
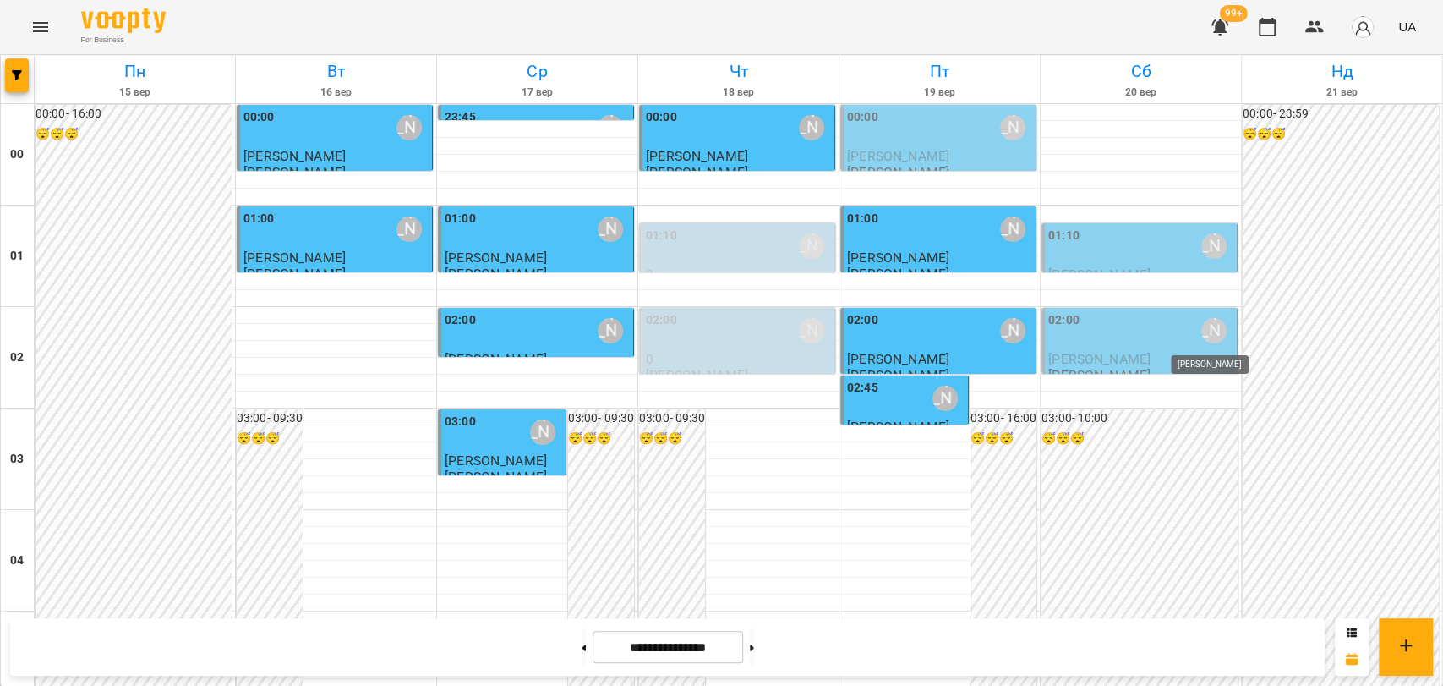
click at [1206, 326] on div "[PERSON_NAME]" at bounding box center [1214, 330] width 25 height 25
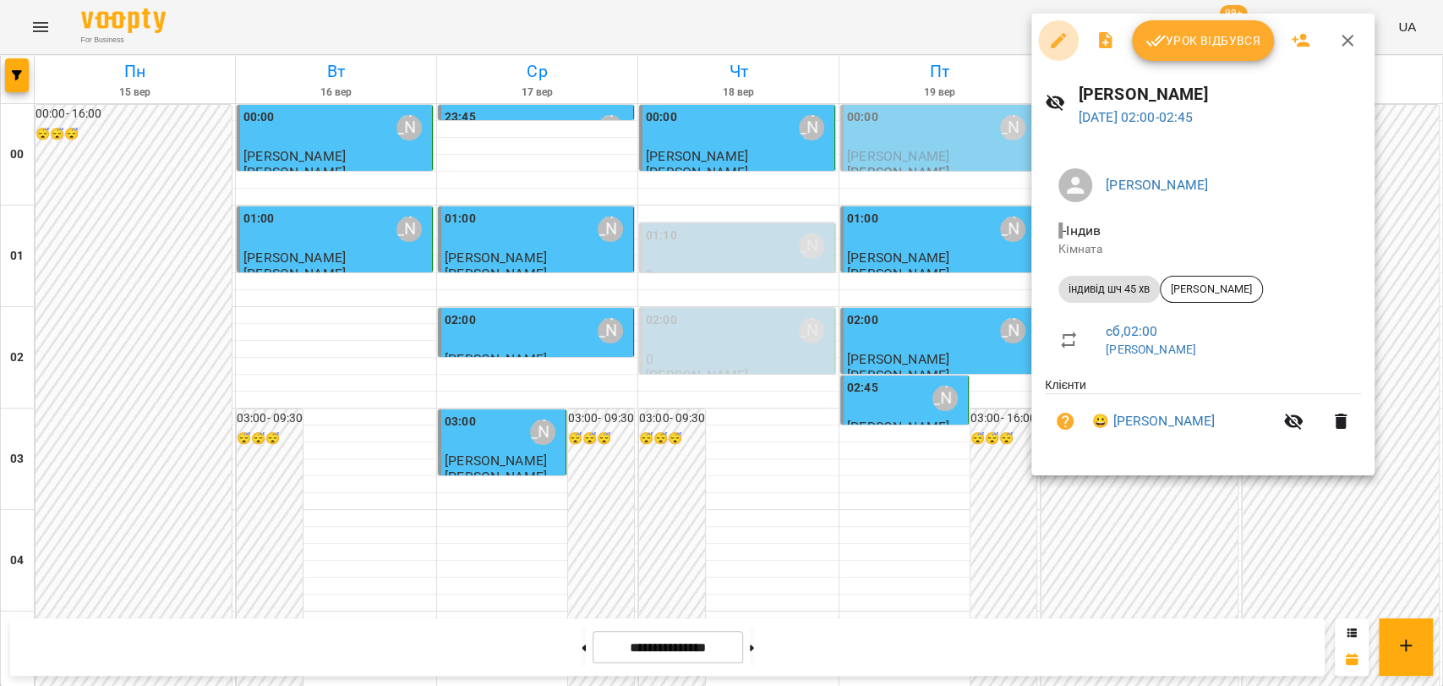
click at [1060, 40] on icon "button" at bounding box center [1058, 40] width 15 height 15
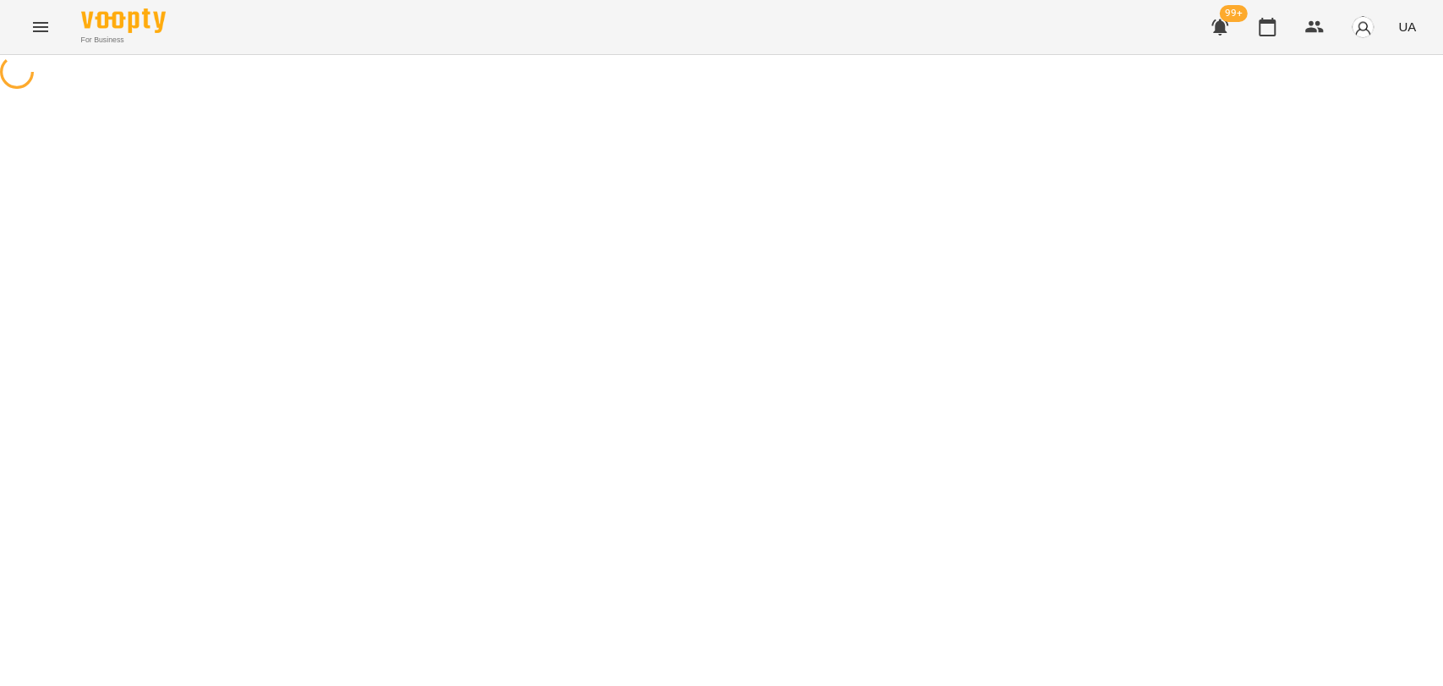
select select "**********"
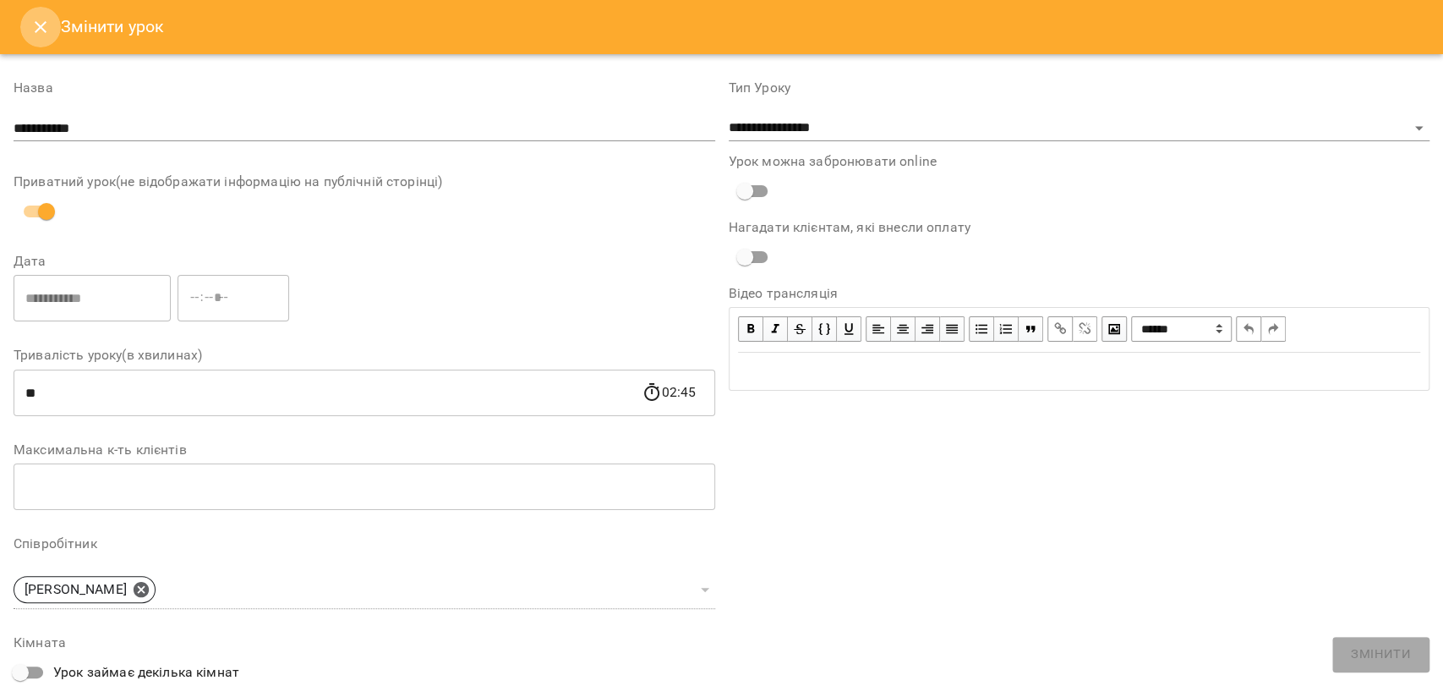
click at [28, 25] on button "Close" at bounding box center [40, 27] width 41 height 41
